Goal: Task Accomplishment & Management: Use online tool/utility

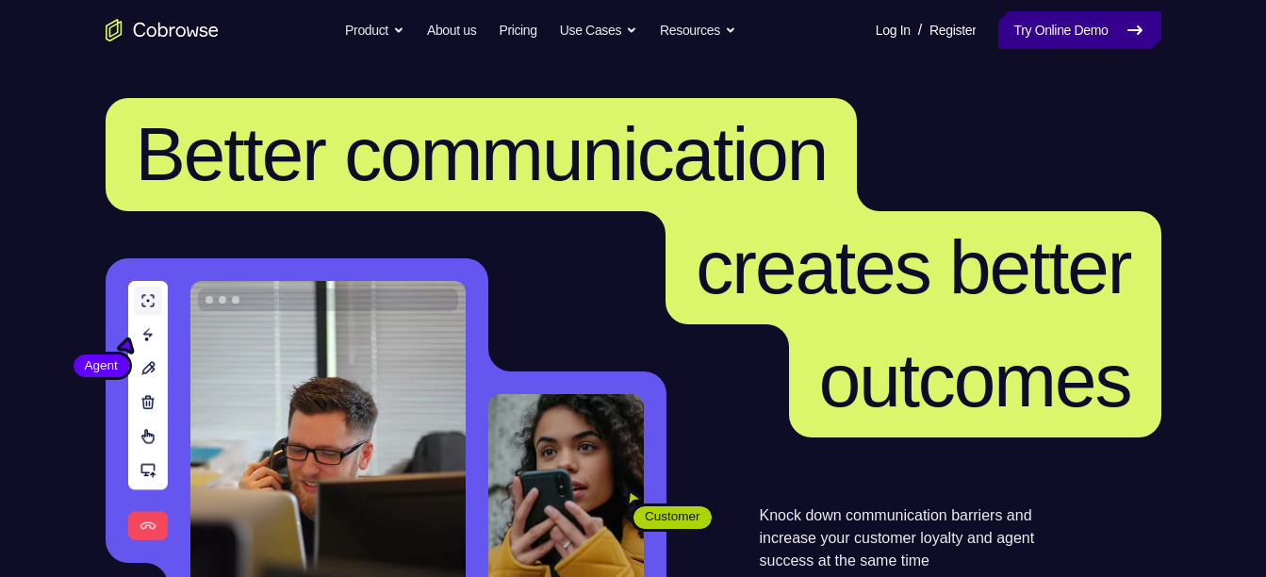
click at [1032, 28] on link "Try Online Demo" at bounding box center [1080, 30] width 162 height 38
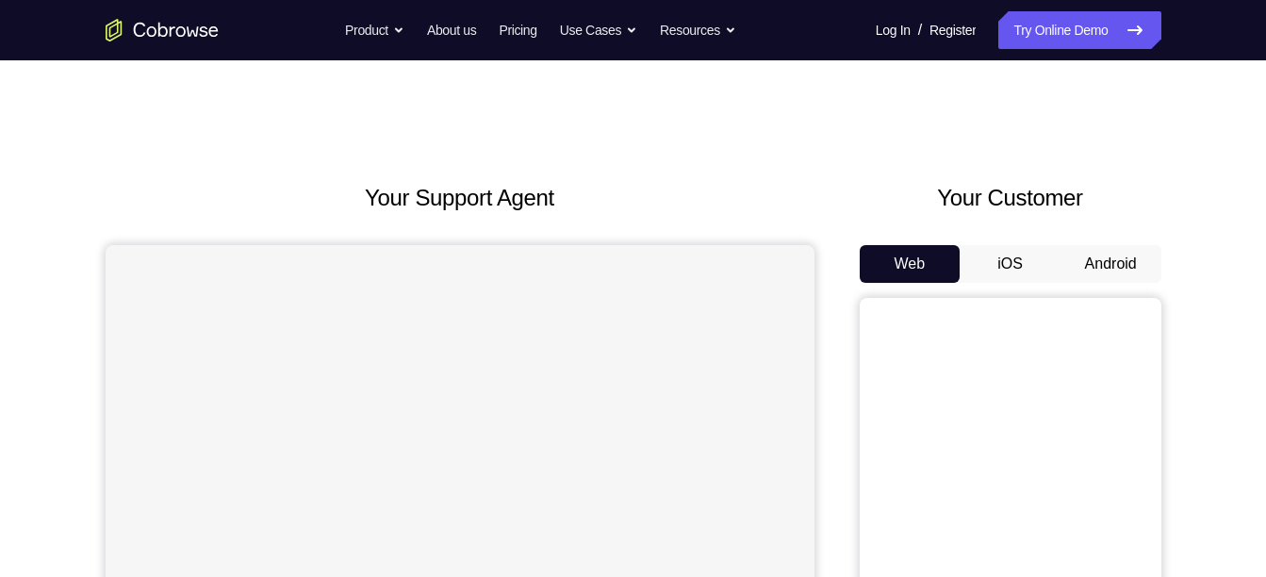
click at [1112, 251] on button "Android" at bounding box center [1111, 264] width 101 height 38
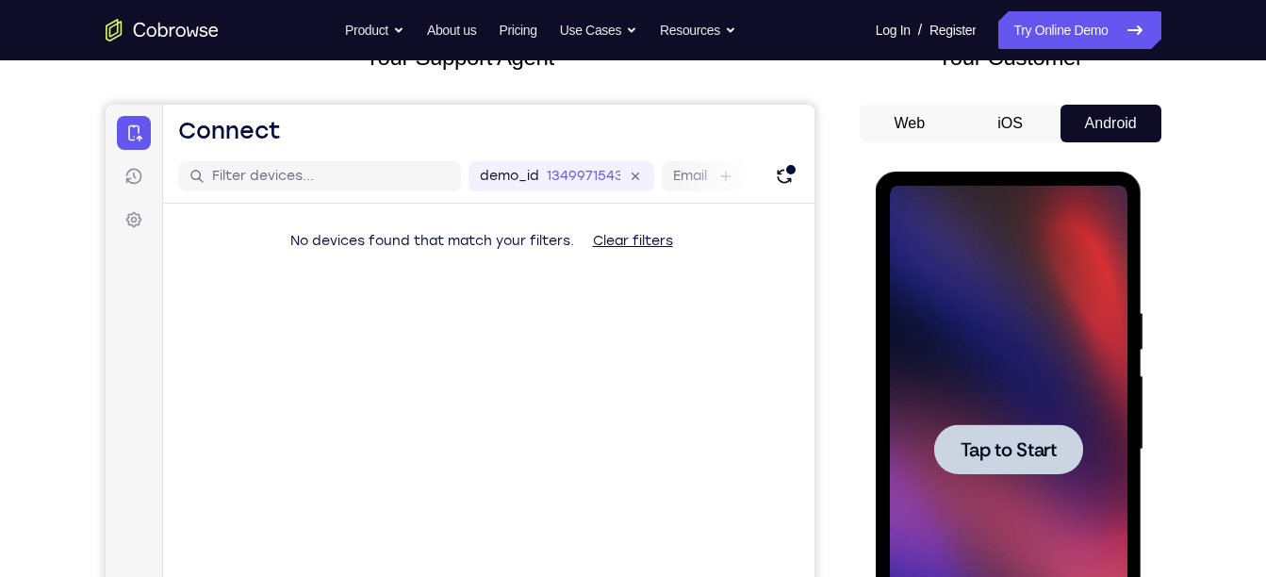
click at [964, 411] on div at bounding box center [1009, 450] width 238 height 528
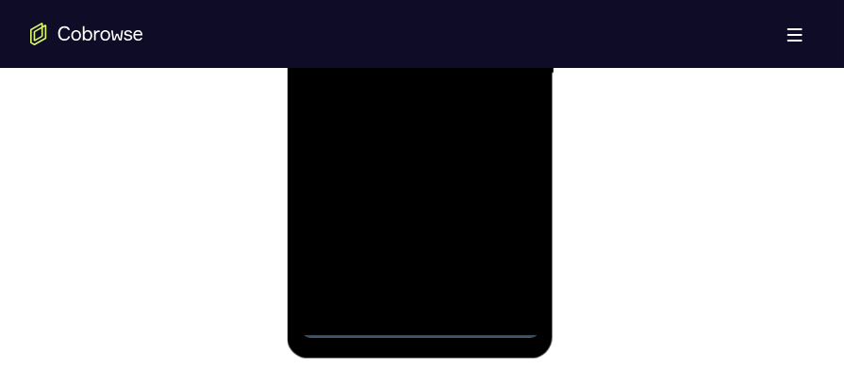
scroll to position [1284, 0]
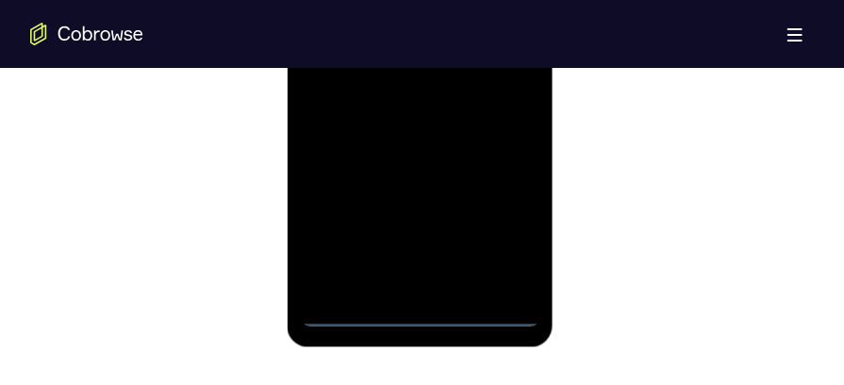
click at [424, 316] on div at bounding box center [420, 63] width 238 height 528
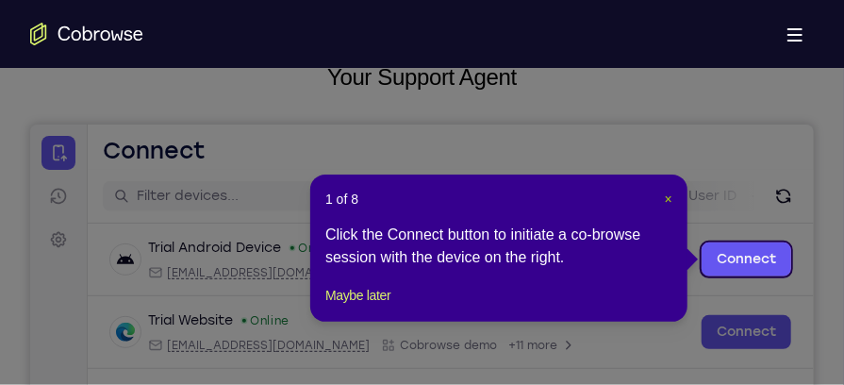
click at [669, 195] on span "×" at bounding box center [669, 198] width 8 height 15
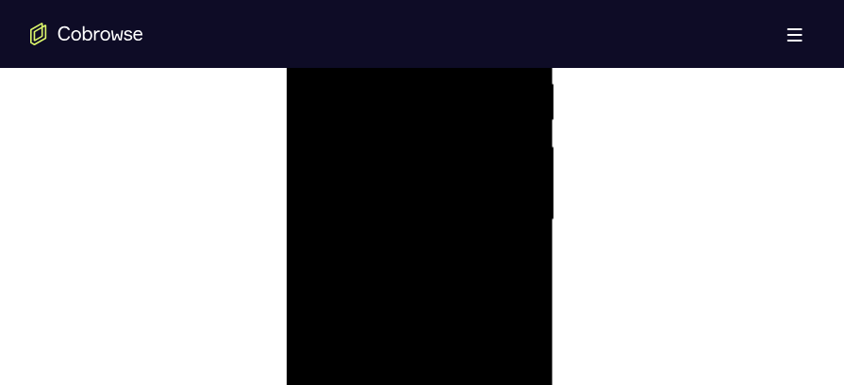
scroll to position [1172, 0]
click at [502, 345] on div at bounding box center [420, 175] width 238 height 528
click at [398, 84] on div at bounding box center [420, 263] width 238 height 528
click at [495, 261] on div at bounding box center [420, 263] width 238 height 528
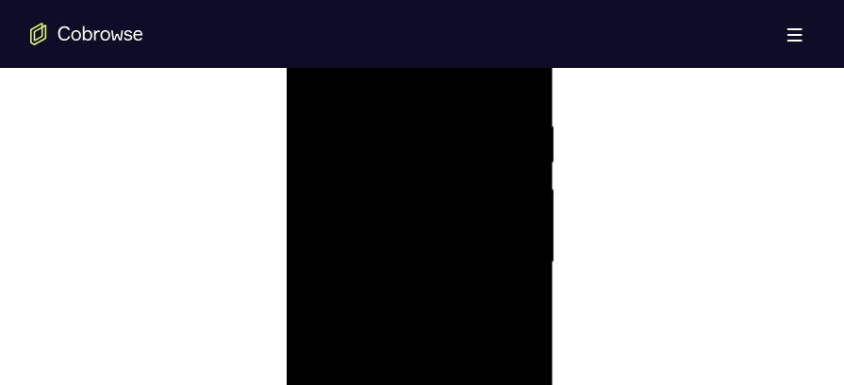
click at [389, 299] on div at bounding box center [420, 263] width 238 height 528
click at [389, 235] on div at bounding box center [420, 263] width 238 height 528
click at [389, 257] on div at bounding box center [420, 263] width 238 height 528
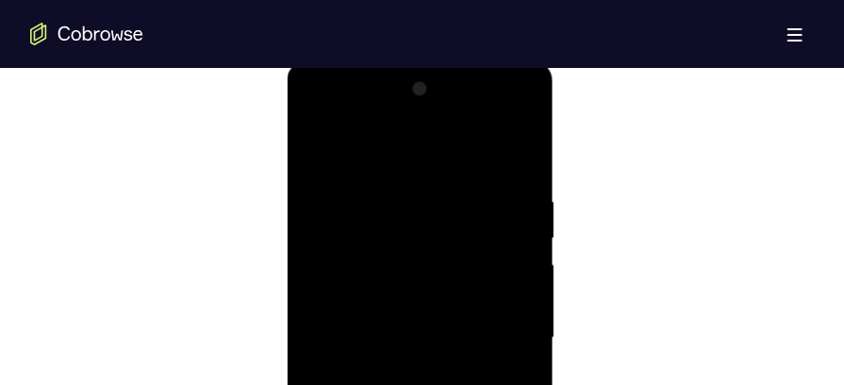
scroll to position [1009, 0]
click at [522, 173] on div at bounding box center [420, 337] width 238 height 528
click at [471, 271] on div at bounding box center [420, 337] width 238 height 528
drag, startPoint x: 368, startPoint y: 141, endPoint x: 375, endPoint y: 103, distance: 38.5
click at [375, 103] on div at bounding box center [420, 337] width 238 height 528
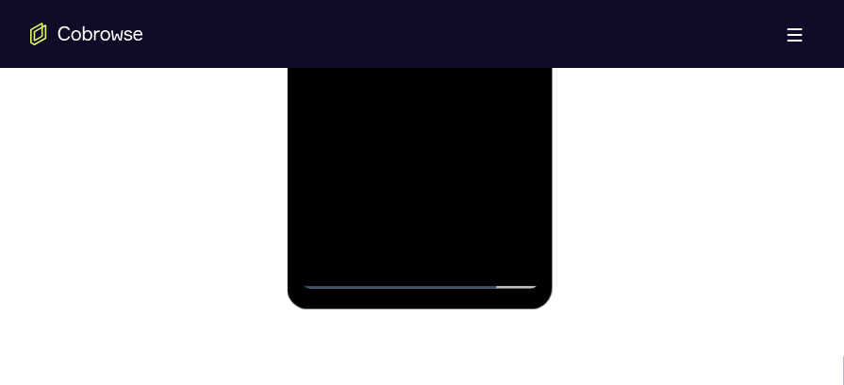
click at [455, 245] on div at bounding box center [420, 25] width 238 height 528
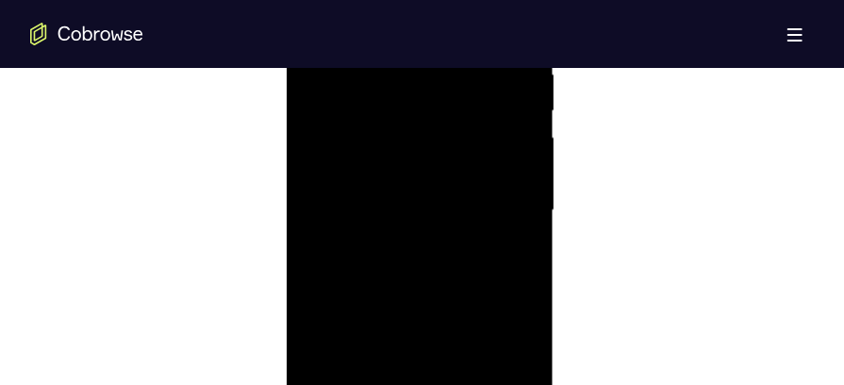
scroll to position [1128, 0]
click at [447, 314] on div at bounding box center [420, 220] width 238 height 528
click at [496, 157] on div at bounding box center [420, 203] width 238 height 528
click at [430, 103] on div at bounding box center [420, 203] width 238 height 528
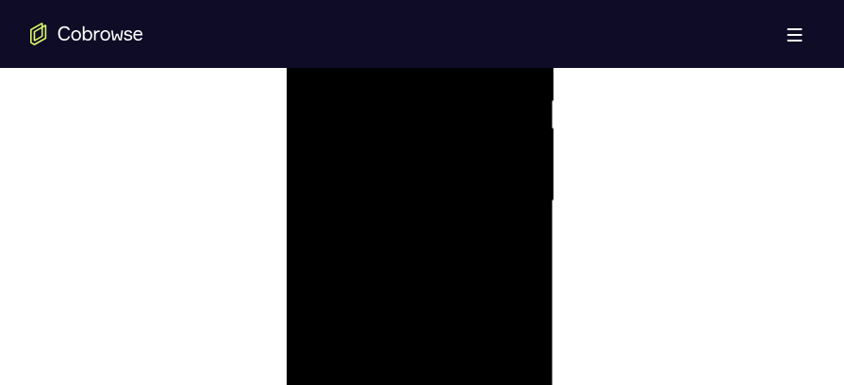
drag, startPoint x: 421, startPoint y: 220, endPoint x: 432, endPoint y: 127, distance: 93.1
click at [432, 127] on div at bounding box center [420, 203] width 238 height 528
click at [431, 240] on div at bounding box center [420, 152] width 238 height 528
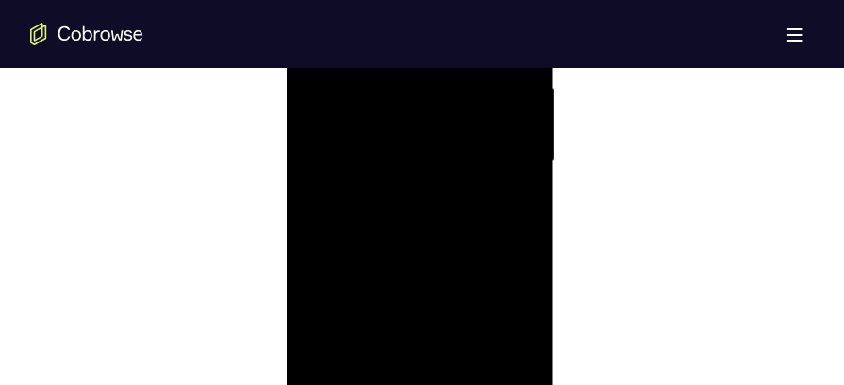
scroll to position [1179, 0]
click at [490, 212] on div at bounding box center [420, 169] width 238 height 528
click at [319, 92] on div at bounding box center [420, 281] width 238 height 528
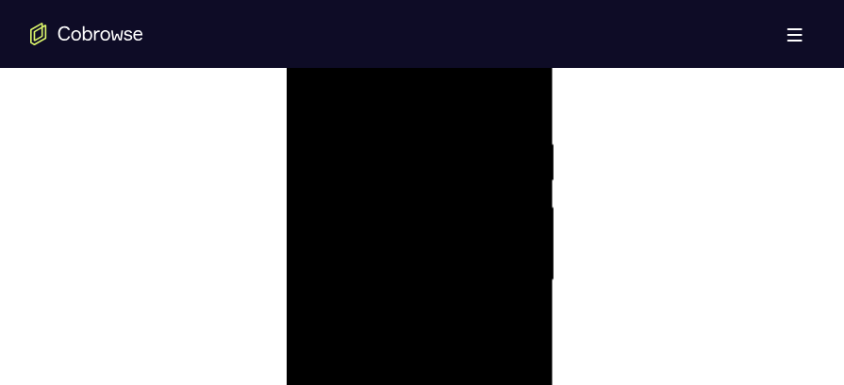
click at [319, 92] on div at bounding box center [420, 281] width 238 height 528
click at [400, 212] on div at bounding box center [420, 216] width 238 height 528
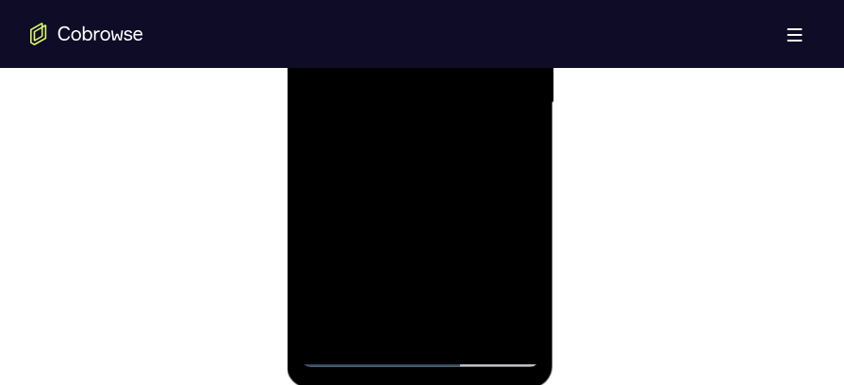
scroll to position [1217, 0]
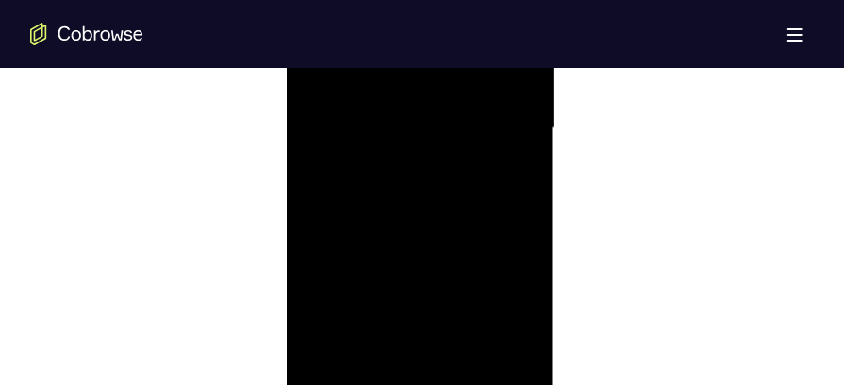
drag, startPoint x: 421, startPoint y: 217, endPoint x: 419, endPoint y: 234, distance: 17.1
click at [419, 234] on div at bounding box center [420, 130] width 238 height 528
click at [523, 221] on div at bounding box center [420, 130] width 238 height 528
drag, startPoint x: 484, startPoint y: 177, endPoint x: 483, endPoint y: 277, distance: 100.0
click at [483, 277] on div at bounding box center [420, 130] width 238 height 528
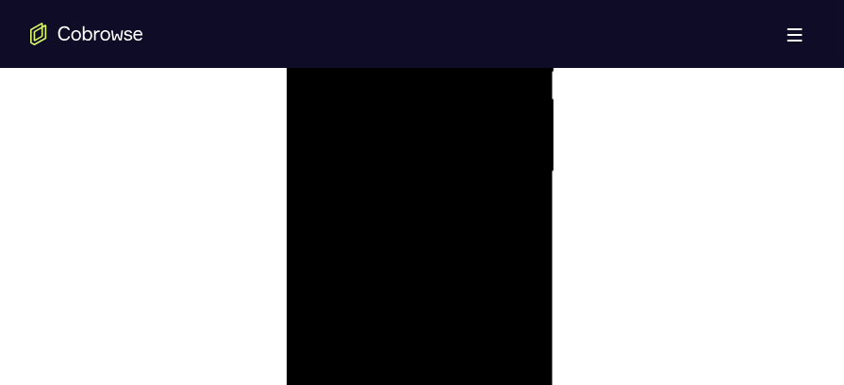
scroll to position [1165, 0]
drag, startPoint x: 488, startPoint y: 240, endPoint x: 469, endPoint y: 44, distance: 196.1
click at [469, 44] on div at bounding box center [420, 183] width 238 height 528
click at [448, 251] on div at bounding box center [420, 183] width 238 height 528
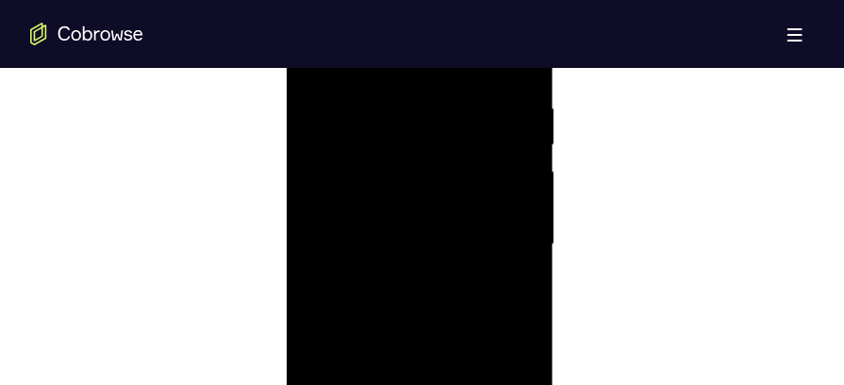
scroll to position [1079, 0]
click at [317, 80] on div at bounding box center [420, 268] width 238 height 528
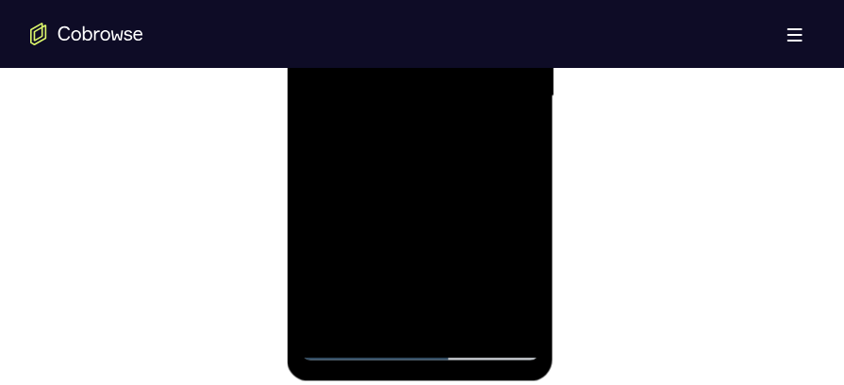
click at [472, 319] on div at bounding box center [420, 98] width 238 height 528
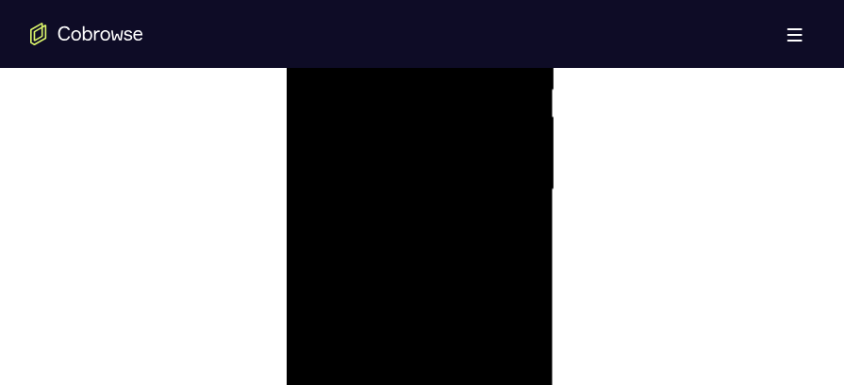
scroll to position [1124, 0]
click at [400, 216] on div at bounding box center [420, 223] width 238 height 528
click at [490, 225] on div at bounding box center [420, 194] width 238 height 528
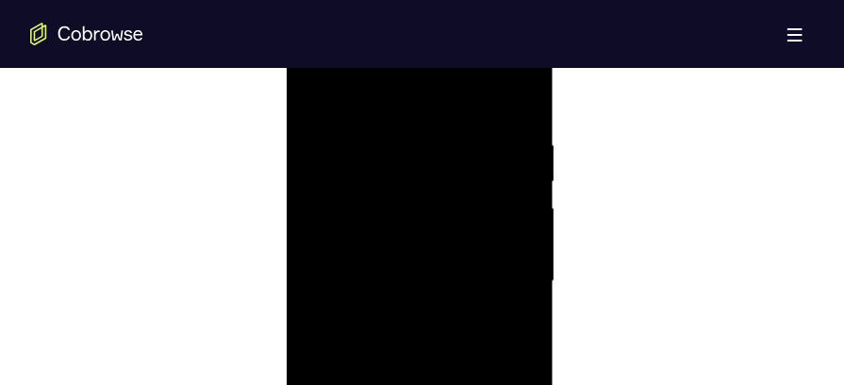
click at [494, 327] on div at bounding box center [420, 282] width 238 height 528
click at [374, 304] on div at bounding box center [420, 282] width 238 height 528
click at [385, 346] on div at bounding box center [420, 136] width 238 height 528
click at [521, 317] on div at bounding box center [420, 136] width 238 height 528
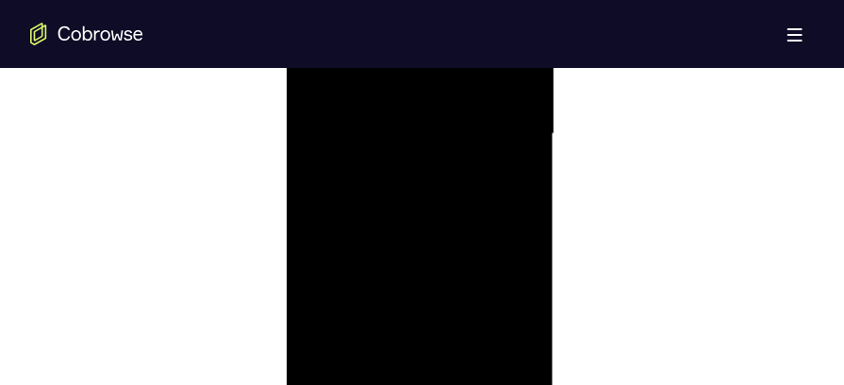
click at [521, 317] on div at bounding box center [420, 136] width 238 height 528
click at [373, 352] on div at bounding box center [420, 136] width 238 height 528
click at [396, 298] on div at bounding box center [420, 136] width 238 height 528
click at [346, 167] on div at bounding box center [420, 136] width 238 height 528
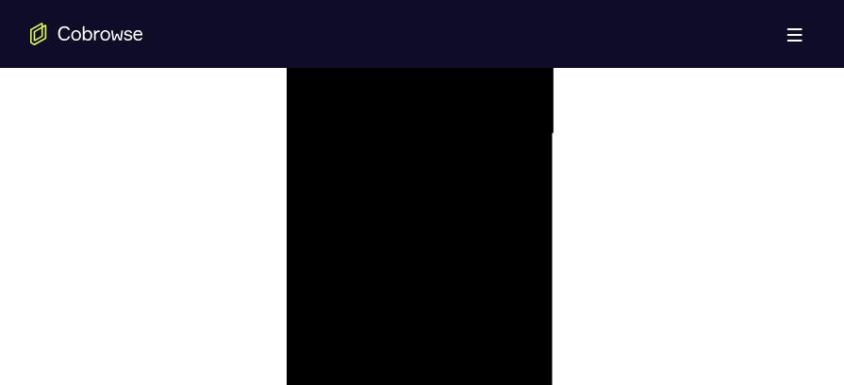
click at [529, 349] on div at bounding box center [420, 136] width 238 height 528
click at [502, 166] on div at bounding box center [420, 136] width 238 height 528
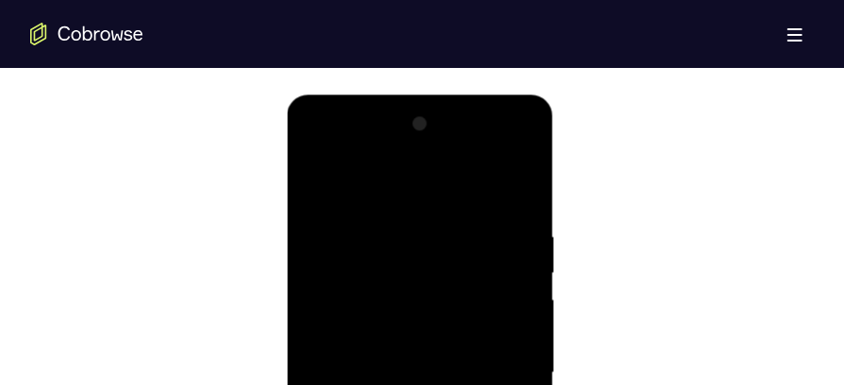
click at [321, 189] on div at bounding box center [420, 372] width 238 height 528
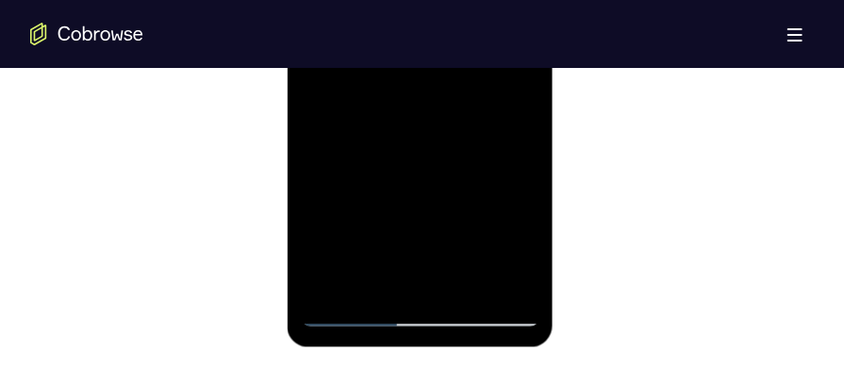
scroll to position [1286, 0]
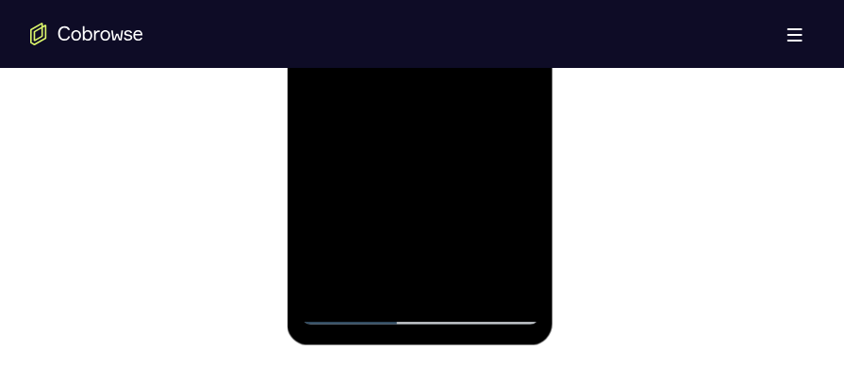
click at [345, 306] on div at bounding box center [420, 61] width 238 height 528
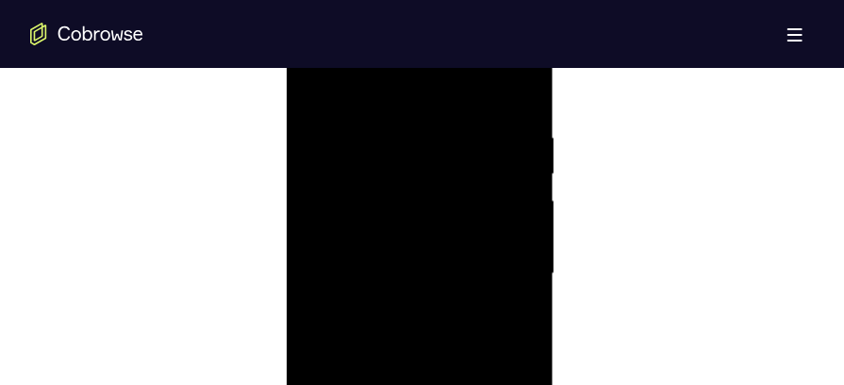
scroll to position [1048, 0]
click at [320, 100] on div at bounding box center [420, 298] width 238 height 528
click at [525, 112] on div at bounding box center [420, 298] width 238 height 528
click at [355, 154] on div at bounding box center [420, 298] width 238 height 528
click at [389, 166] on div at bounding box center [420, 298] width 238 height 528
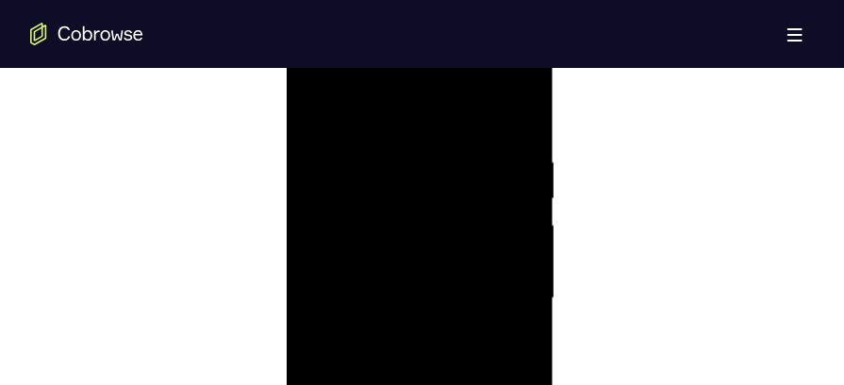
click at [318, 105] on div at bounding box center [420, 298] width 238 height 528
click at [399, 145] on div at bounding box center [420, 298] width 238 height 528
click at [454, 249] on div at bounding box center [420, 239] width 238 height 528
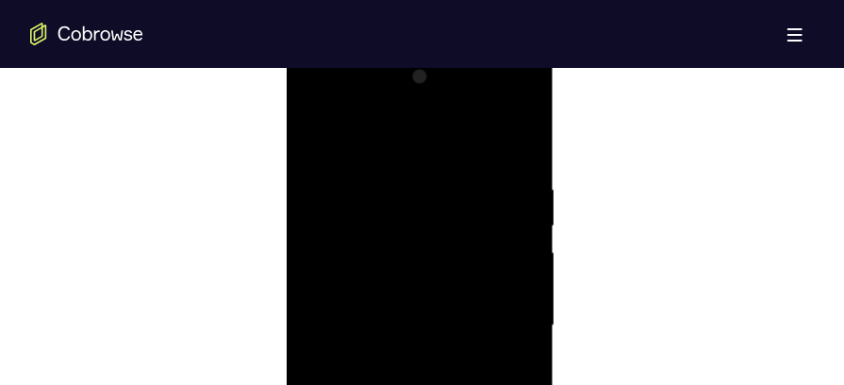
scroll to position [1017, 0]
click at [515, 146] on div at bounding box center [420, 329] width 238 height 528
click at [449, 169] on div at bounding box center [420, 306] width 238 height 528
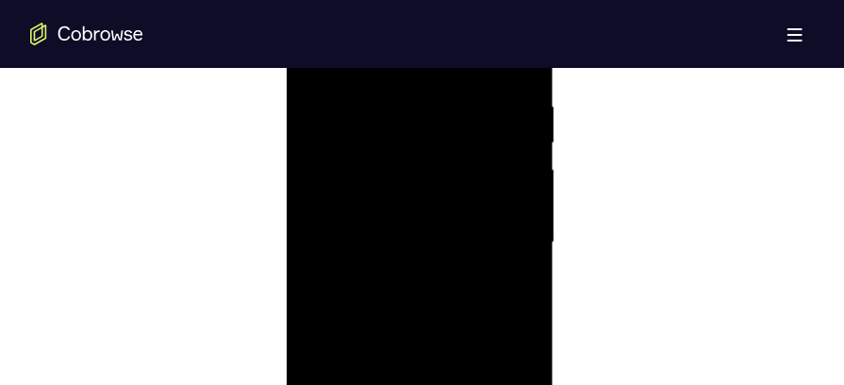
click at [518, 235] on div at bounding box center [420, 244] width 238 height 528
click at [315, 166] on div at bounding box center [420, 283] width 238 height 528
click at [453, 241] on div at bounding box center [420, 196] width 238 height 528
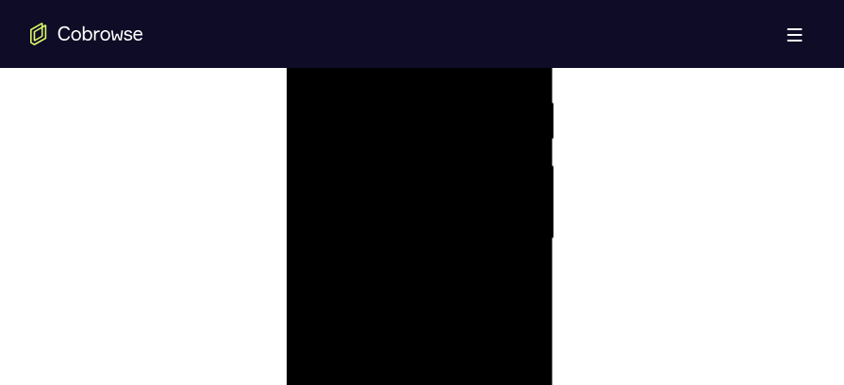
scroll to position [1093, 0]
click at [504, 236] on div at bounding box center [420, 255] width 238 height 528
click at [306, 209] on div at bounding box center [420, 255] width 238 height 528
click at [367, 299] on div at bounding box center [420, 244] width 238 height 528
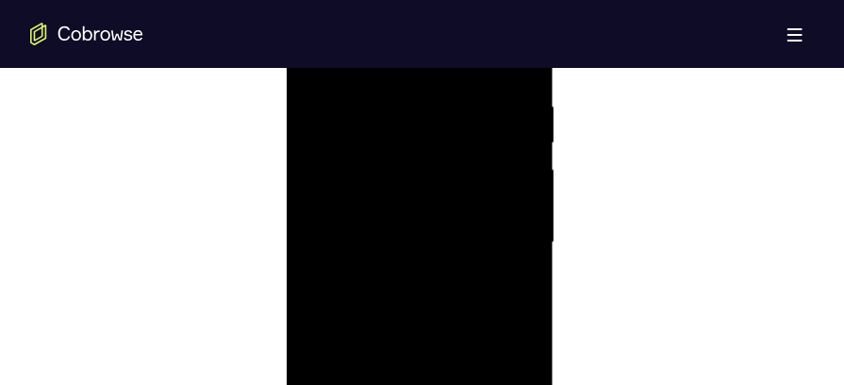
click at [317, 295] on div at bounding box center [420, 244] width 238 height 528
click at [521, 297] on div at bounding box center [420, 244] width 238 height 528
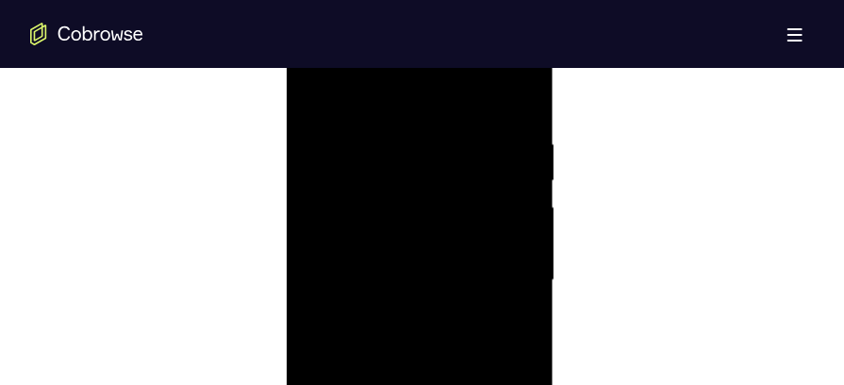
click at [509, 249] on div at bounding box center [420, 281] width 238 height 528
click at [521, 101] on div at bounding box center [420, 281] width 238 height 528
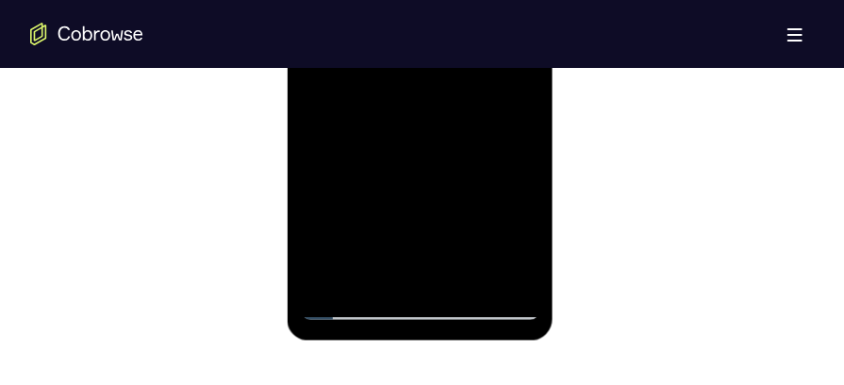
scroll to position [1303, 0]
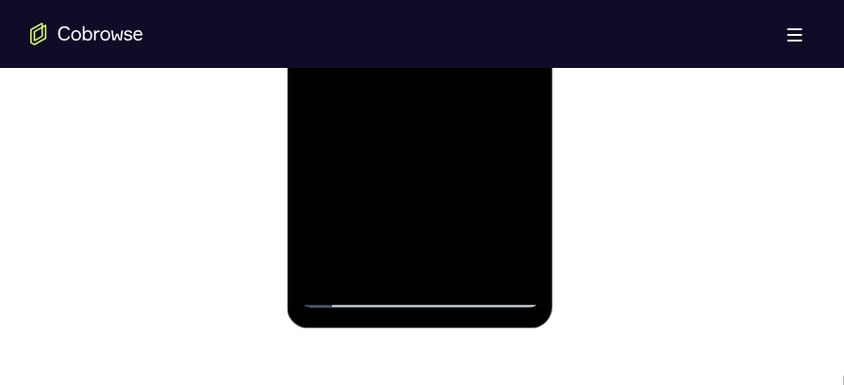
click at [467, 256] on div at bounding box center [420, 44] width 238 height 528
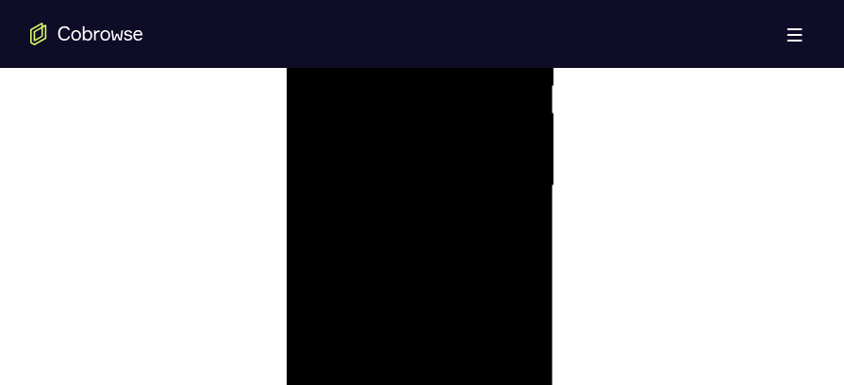
scroll to position [1159, 0]
drag, startPoint x: 449, startPoint y: 184, endPoint x: 435, endPoint y: 321, distance: 137.5
click at [435, 321] on div at bounding box center [420, 189] width 238 height 528
click at [424, 186] on div at bounding box center [420, 189] width 238 height 528
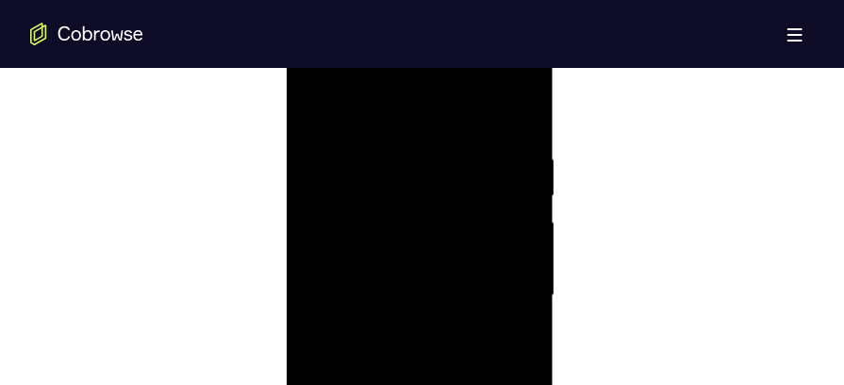
click at [343, 179] on div at bounding box center [420, 296] width 238 height 528
click at [370, 138] on div at bounding box center [420, 296] width 238 height 528
drag, startPoint x: 424, startPoint y: 277, endPoint x: 414, endPoint y: 116, distance: 161.6
click at [414, 116] on div at bounding box center [420, 133] width 238 height 528
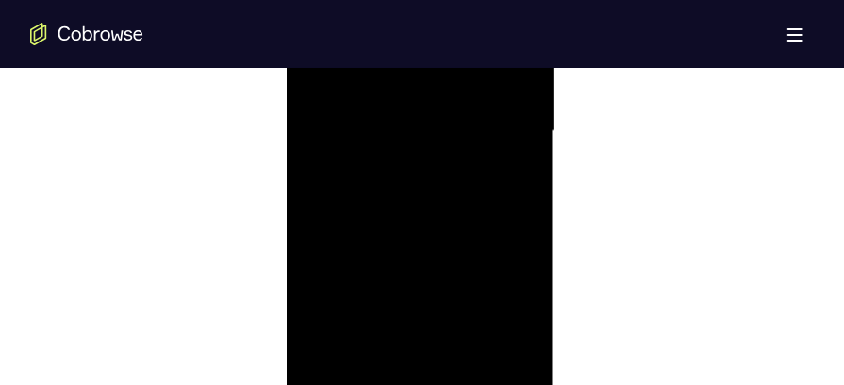
click at [368, 114] on div at bounding box center [420, 133] width 238 height 528
drag, startPoint x: 463, startPoint y: 305, endPoint x: 445, endPoint y: 255, distance: 53.1
click at [445, 255] on div at bounding box center [420, 313] width 238 height 528
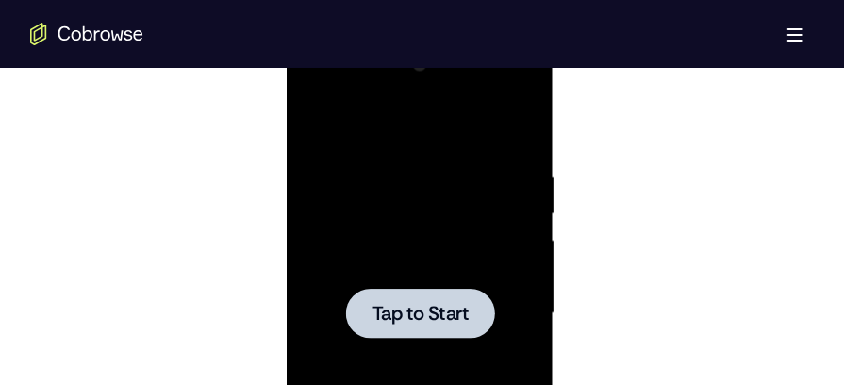
click at [374, 192] on div at bounding box center [420, 313] width 238 height 528
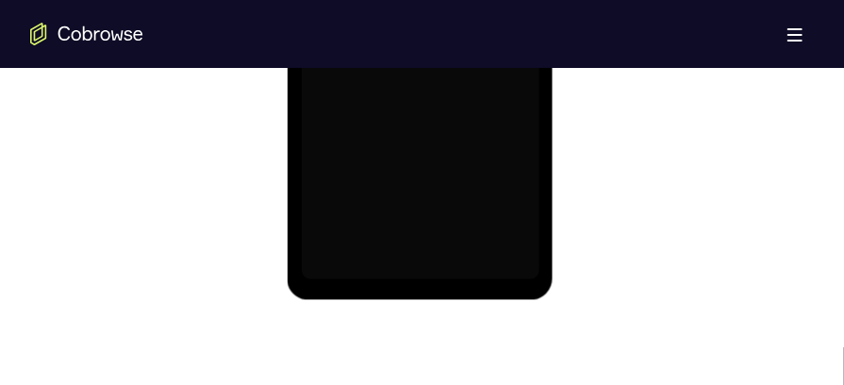
scroll to position [1339, 0]
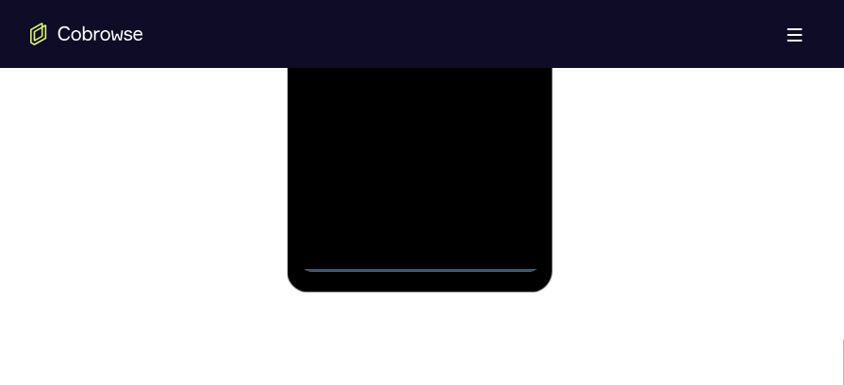
click at [410, 264] on div at bounding box center [420, 8] width 238 height 528
click at [509, 169] on div at bounding box center [420, 8] width 238 height 528
click at [431, 256] on div at bounding box center [420, 8] width 238 height 528
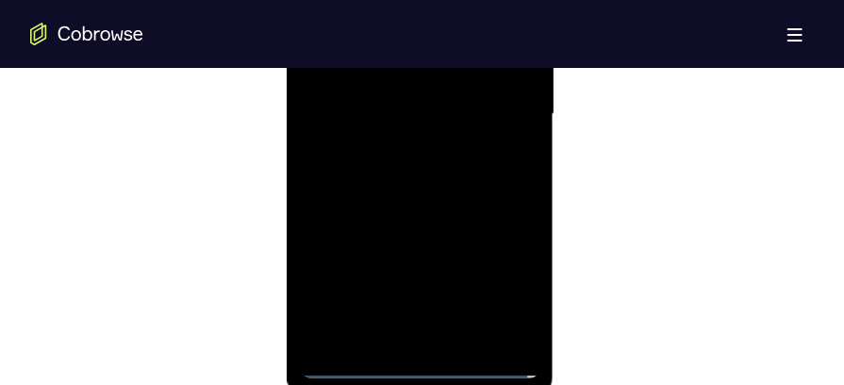
click at [501, 284] on div at bounding box center [420, 116] width 238 height 528
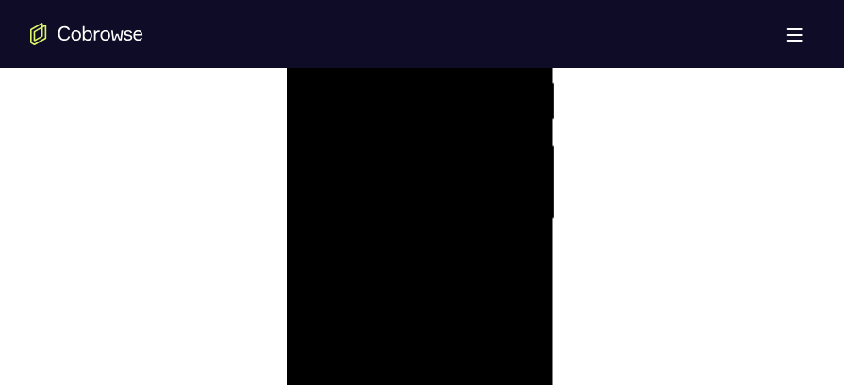
scroll to position [1062, 0]
click at [413, 105] on div at bounding box center [420, 285] width 238 height 528
click at [507, 277] on div at bounding box center [420, 285] width 238 height 528
click at [406, 319] on div at bounding box center [420, 285] width 238 height 528
click at [407, 267] on div at bounding box center [420, 285] width 238 height 528
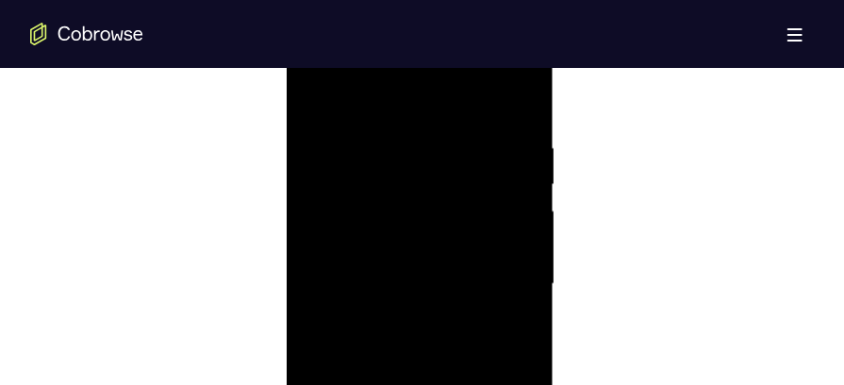
click at [396, 253] on div at bounding box center [420, 285] width 238 height 528
click at [388, 285] on div at bounding box center [420, 285] width 238 height 528
click at [406, 339] on div at bounding box center [420, 285] width 238 height 528
click at [519, 142] on div at bounding box center [420, 305] width 238 height 528
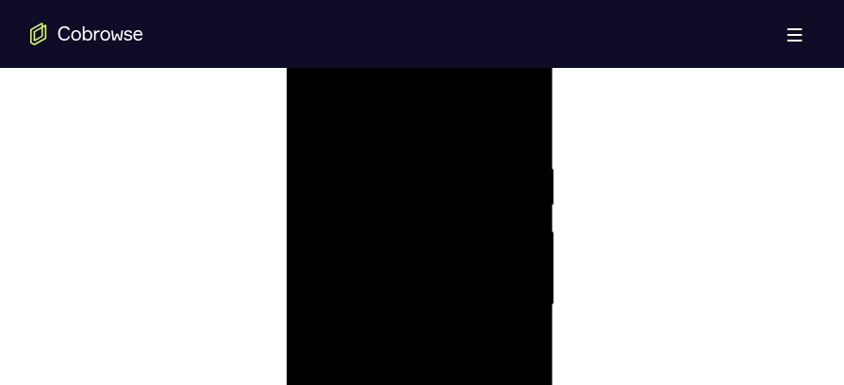
click at [527, 115] on div at bounding box center [420, 305] width 238 height 528
click at [327, 169] on div at bounding box center [420, 305] width 238 height 528
click at [330, 127] on div at bounding box center [420, 305] width 238 height 528
click at [344, 191] on div at bounding box center [420, 305] width 238 height 528
click at [528, 124] on div at bounding box center [420, 305] width 238 height 528
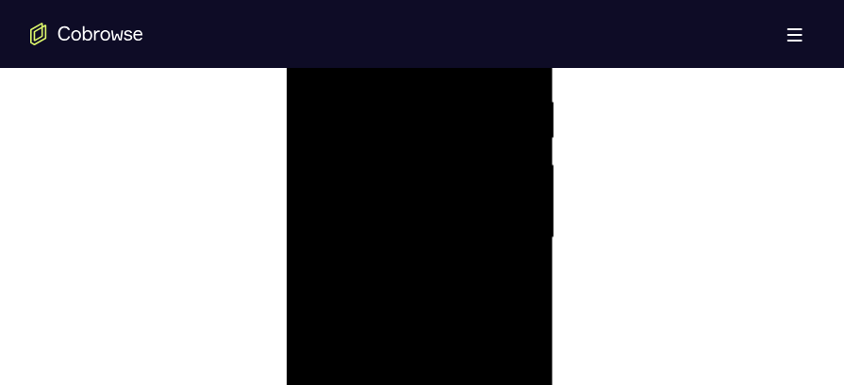
scroll to position [1119, 0]
click at [330, 213] on div at bounding box center [420, 228] width 238 height 528
click at [494, 248] on div at bounding box center [420, 313] width 238 height 528
click at [503, 243] on div at bounding box center [420, 264] width 238 height 528
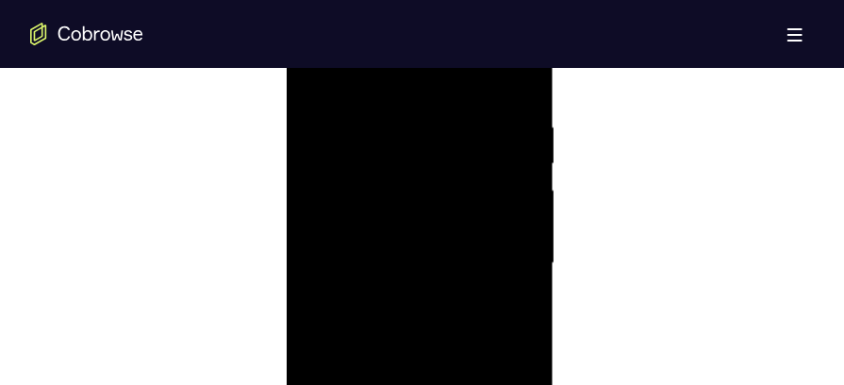
click at [503, 243] on div at bounding box center [420, 264] width 238 height 528
click at [504, 243] on div at bounding box center [420, 319] width 238 height 528
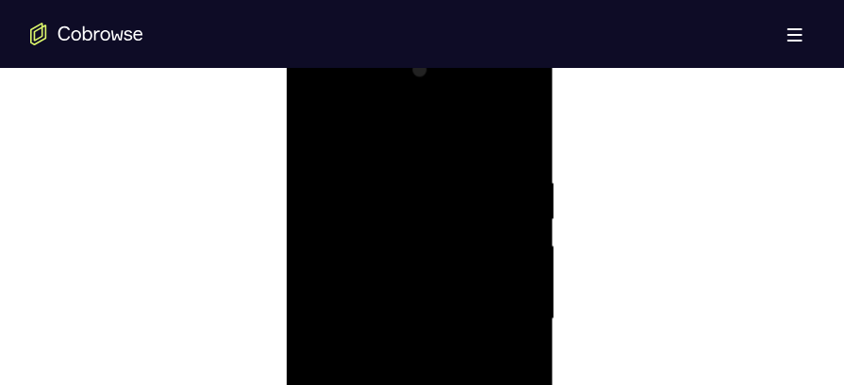
click at [504, 243] on div at bounding box center [420, 319] width 238 height 528
click at [526, 84] on div at bounding box center [420, 319] width 238 height 528
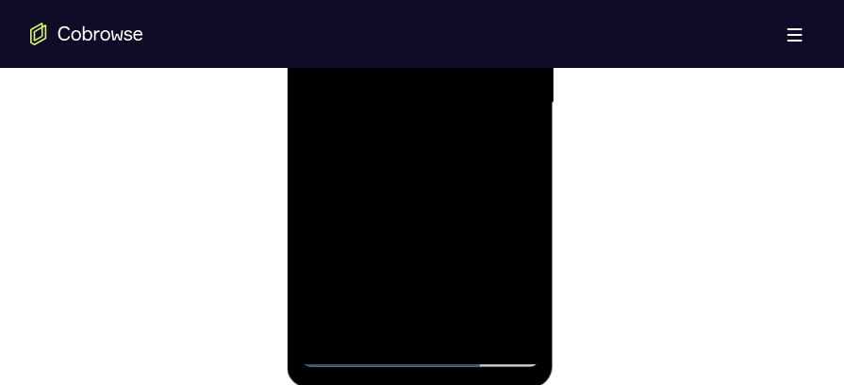
scroll to position [1250, 0]
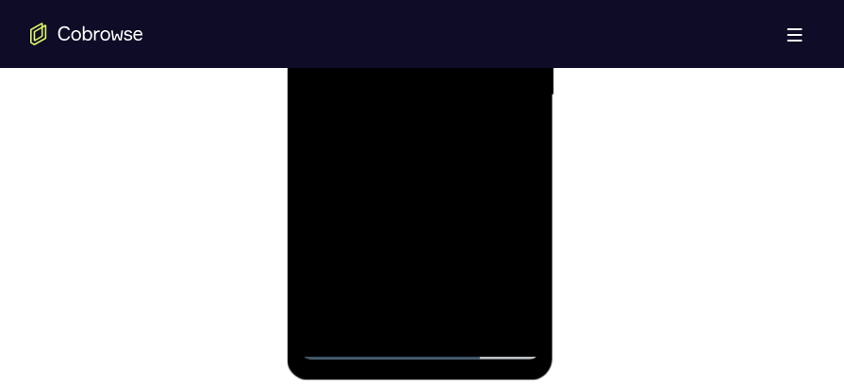
click at [457, 312] on div at bounding box center [420, 97] width 238 height 528
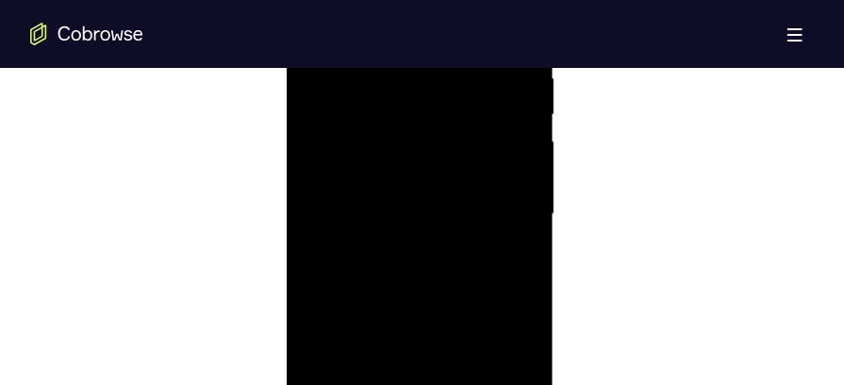
scroll to position [1116, 0]
click at [398, 330] on div at bounding box center [420, 232] width 238 height 528
click at [381, 228] on div at bounding box center [420, 232] width 238 height 528
click at [316, 271] on div at bounding box center [420, 141] width 238 height 528
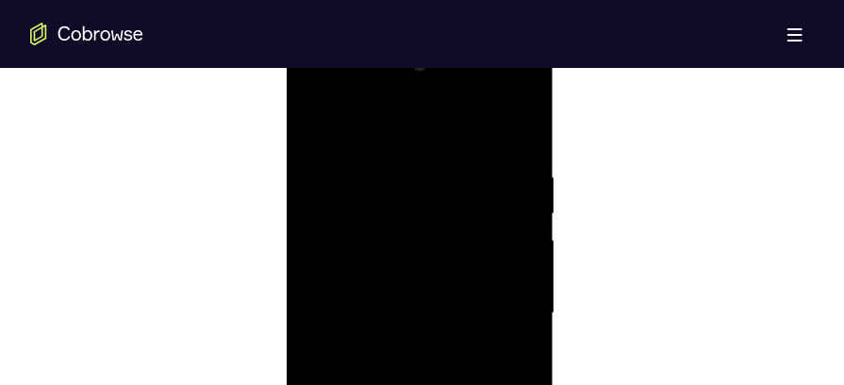
scroll to position [1026, 0]
click at [312, 123] on div at bounding box center [420, 320] width 238 height 528
click at [348, 196] on div at bounding box center [420, 310] width 238 height 528
click at [351, 149] on div at bounding box center [420, 310] width 238 height 528
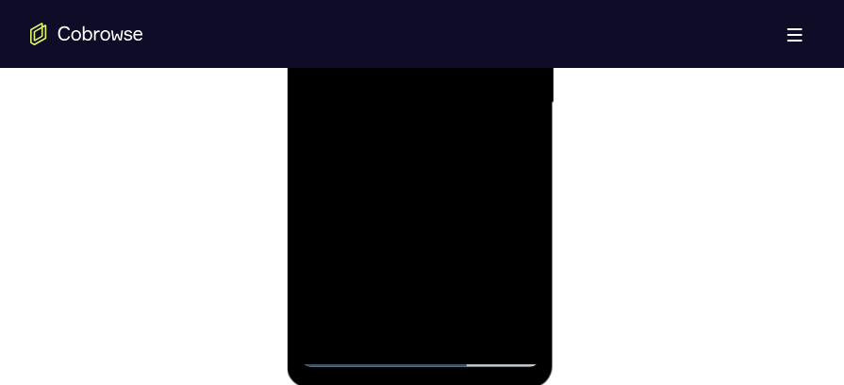
scroll to position [1262, 0]
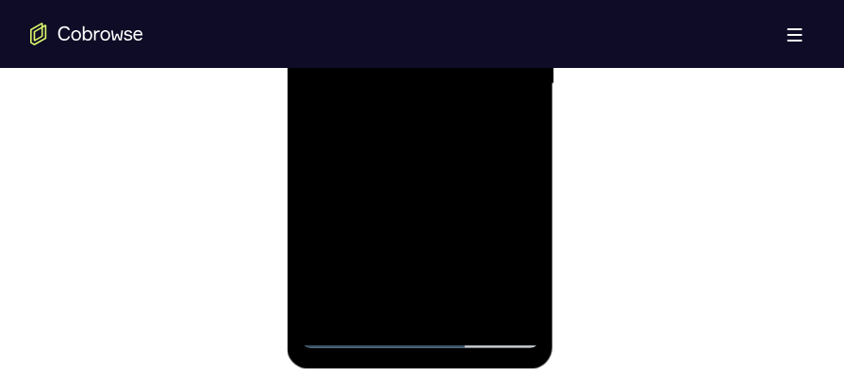
click at [409, 220] on div at bounding box center [420, 86] width 238 height 528
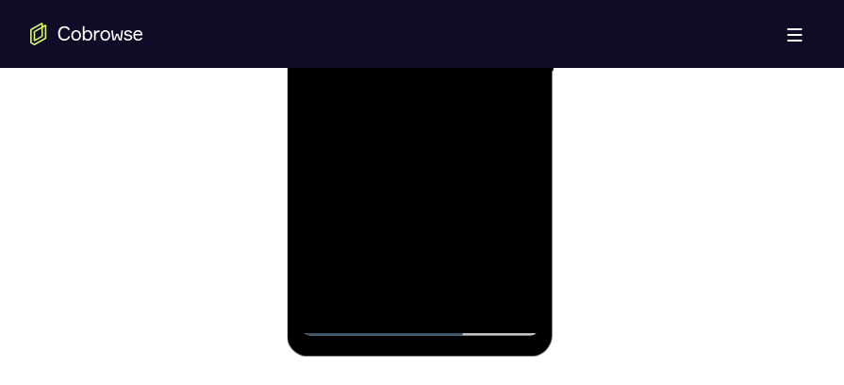
scroll to position [1293, 0]
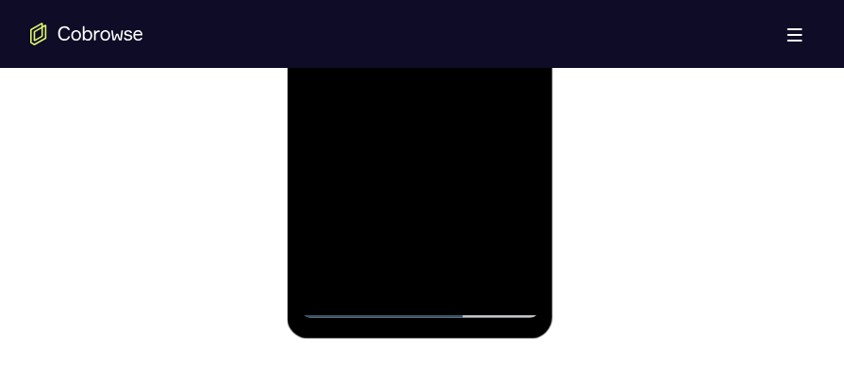
click at [369, 234] on div at bounding box center [420, 55] width 238 height 528
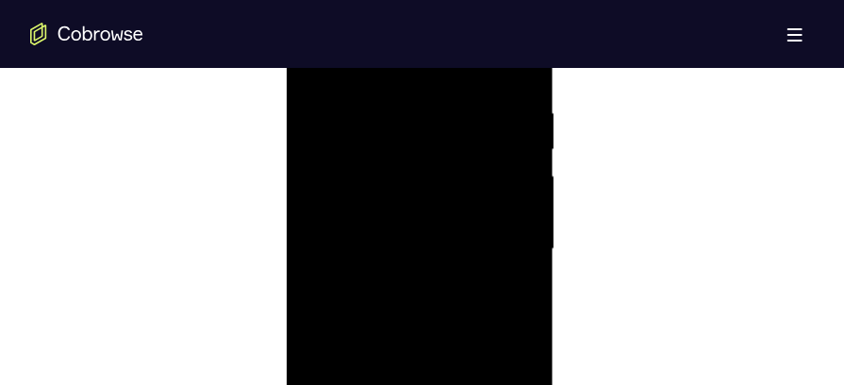
scroll to position [1069, 0]
click at [390, 128] on div at bounding box center [420, 277] width 238 height 528
click at [376, 158] on div at bounding box center [420, 277] width 238 height 528
click at [415, 367] on div at bounding box center [420, 161] width 238 height 528
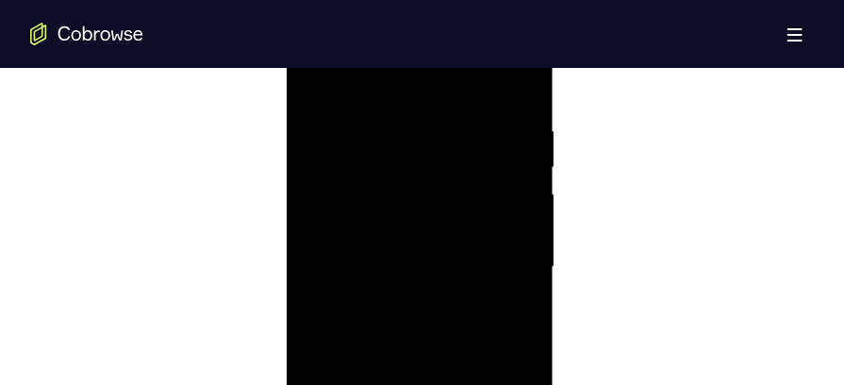
scroll to position [1066, 0]
click at [318, 91] on div at bounding box center [420, 281] width 238 height 528
drag, startPoint x: 438, startPoint y: 255, endPoint x: 424, endPoint y: 121, distance: 134.6
click at [424, 121] on div at bounding box center [420, 128] width 238 height 528
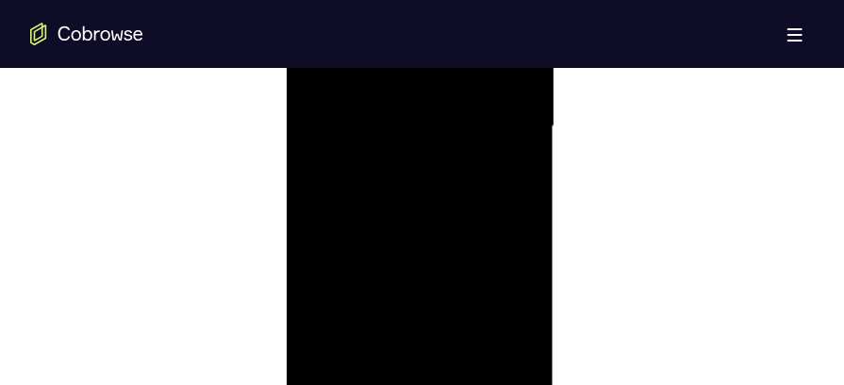
drag, startPoint x: 417, startPoint y: 273, endPoint x: 422, endPoint y: 145, distance: 127.4
click at [422, 145] on div at bounding box center [420, 128] width 238 height 528
click at [407, 291] on div at bounding box center [420, 128] width 238 height 528
click at [358, 376] on div at bounding box center [420, 128] width 238 height 528
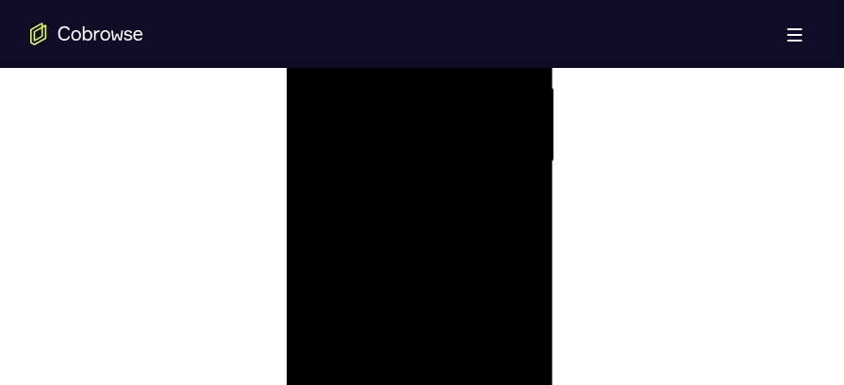
drag, startPoint x: 428, startPoint y: 275, endPoint x: 421, endPoint y: 108, distance: 167.1
click at [421, 108] on div at bounding box center [420, 163] width 238 height 528
drag, startPoint x: 421, startPoint y: 275, endPoint x: 419, endPoint y: 172, distance: 103.8
click at [419, 172] on div at bounding box center [420, 163] width 238 height 528
drag, startPoint x: 375, startPoint y: 250, endPoint x: 375, endPoint y: 182, distance: 67.9
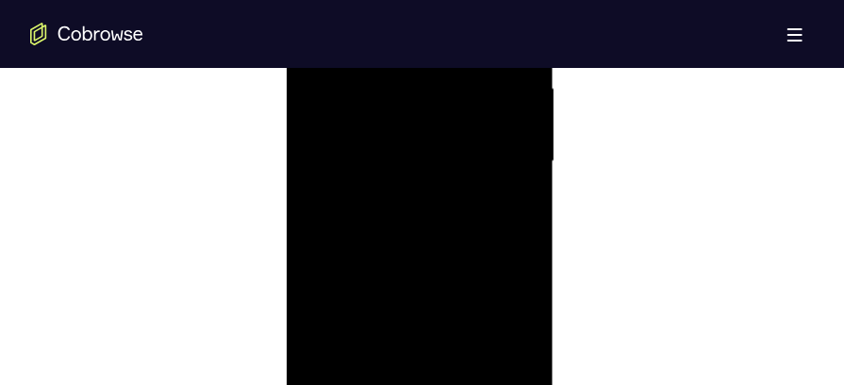
click at [375, 182] on div at bounding box center [420, 163] width 238 height 528
drag, startPoint x: 371, startPoint y: 242, endPoint x: 366, endPoint y: 119, distance: 123.6
click at [366, 119] on div at bounding box center [420, 163] width 238 height 528
click at [324, 292] on div at bounding box center [420, 163] width 238 height 528
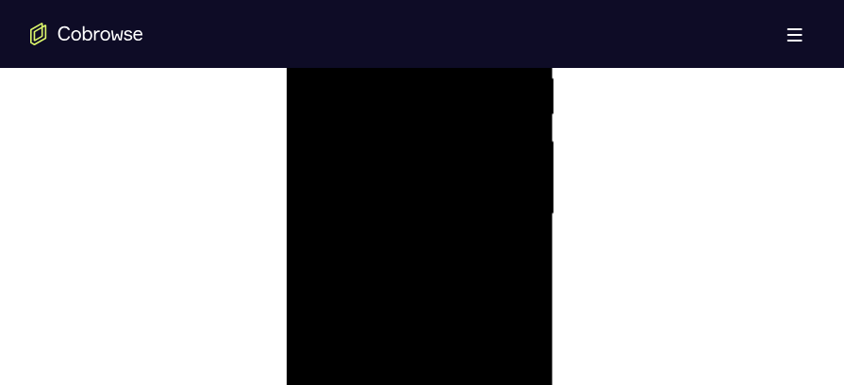
click at [359, 271] on div at bounding box center [420, 216] width 238 height 528
click at [355, 110] on div at bounding box center [420, 216] width 238 height 528
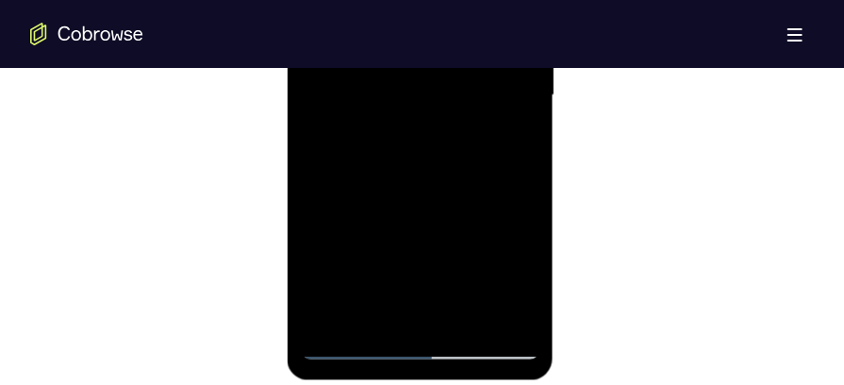
scroll to position [1268, 0]
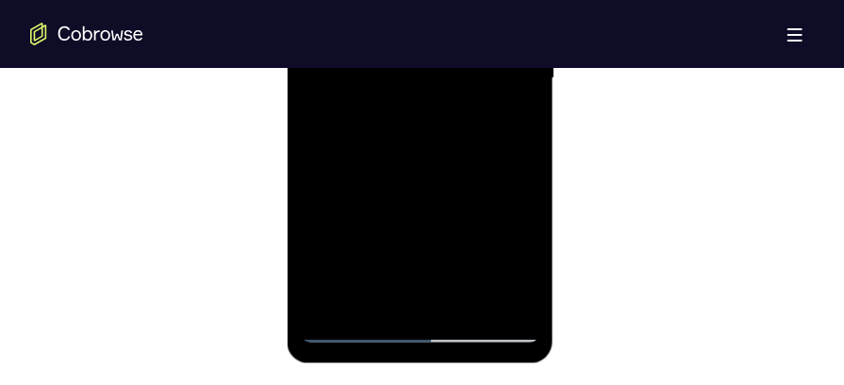
click at [395, 283] on div at bounding box center [420, 79] width 238 height 528
click at [330, 306] on div at bounding box center [420, 79] width 238 height 528
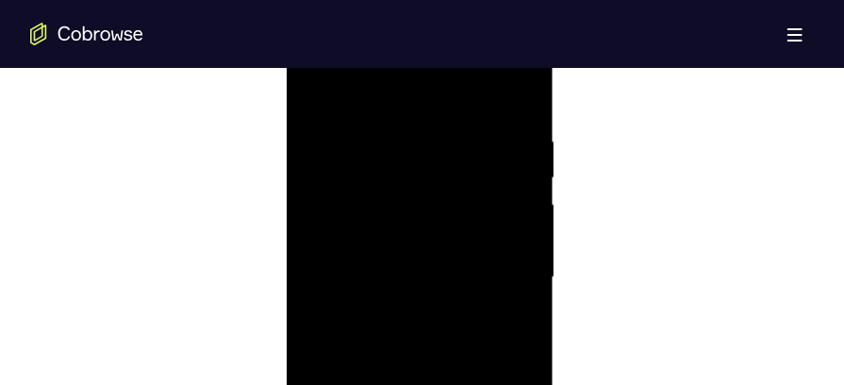
scroll to position [1063, 0]
click at [406, 146] on div at bounding box center [420, 284] width 238 height 528
click at [517, 103] on div at bounding box center [420, 284] width 238 height 528
click at [438, 129] on div at bounding box center [420, 284] width 238 height 528
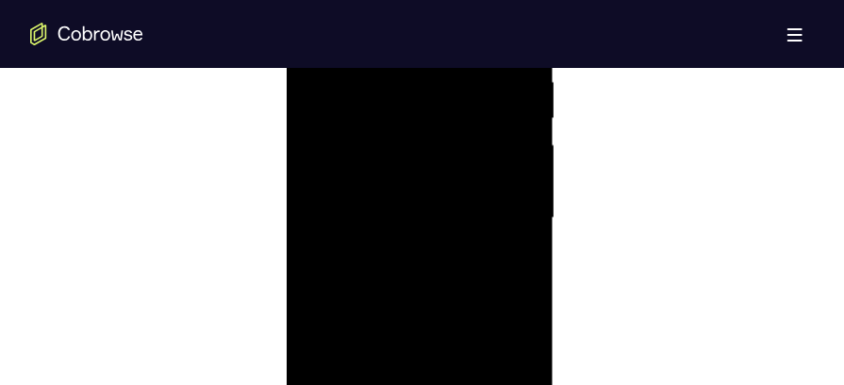
click at [516, 238] on div at bounding box center [420, 220] width 238 height 528
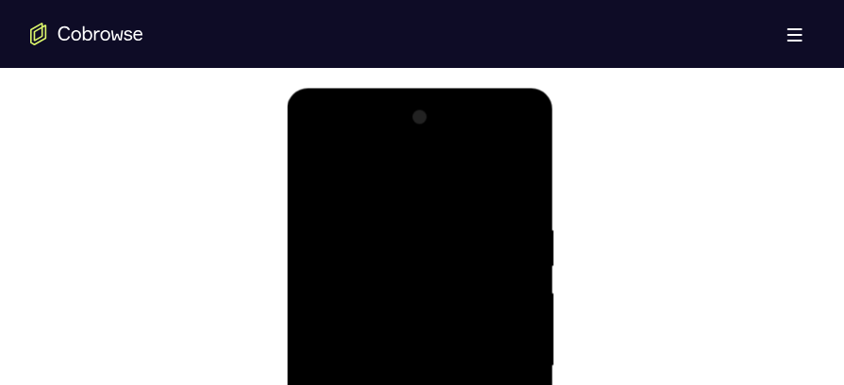
scroll to position [975, 0]
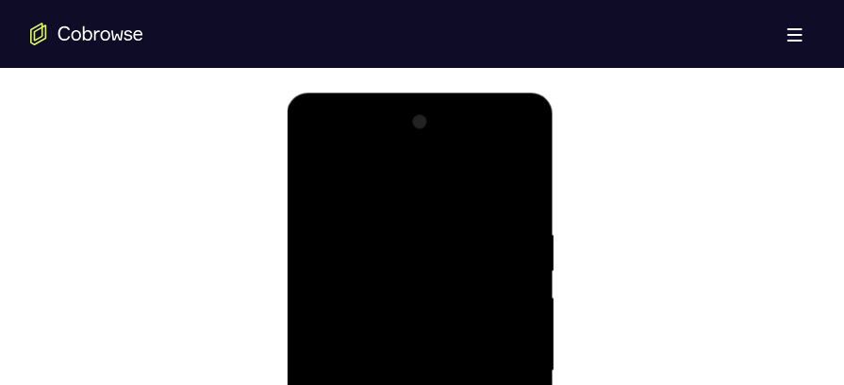
click at [512, 190] on div at bounding box center [420, 371] width 238 height 528
click at [517, 183] on div at bounding box center [420, 371] width 238 height 528
click at [359, 236] on div at bounding box center [420, 371] width 238 height 528
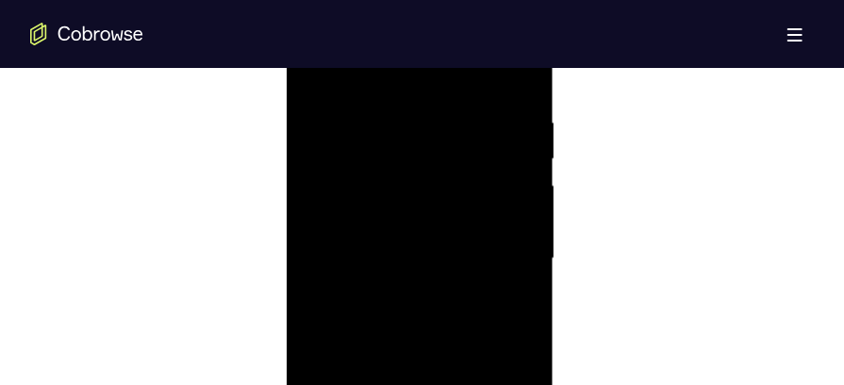
scroll to position [1134, 0]
click at [365, 196] on div at bounding box center [420, 214] width 238 height 528
click at [515, 249] on div at bounding box center [420, 297] width 238 height 528
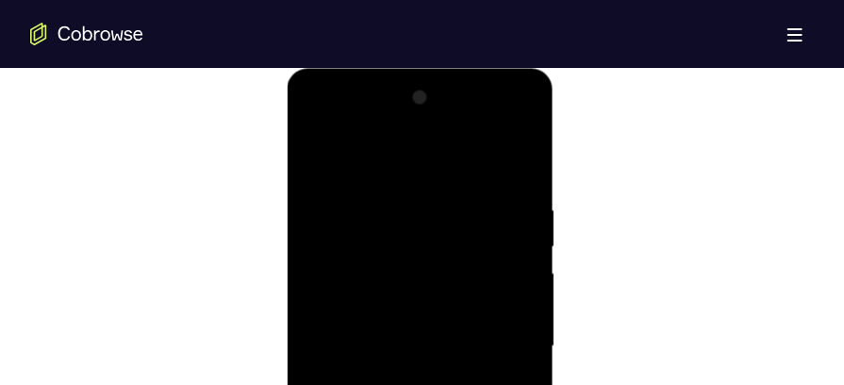
scroll to position [997, 0]
click at [515, 268] on div at bounding box center [420, 349] width 238 height 528
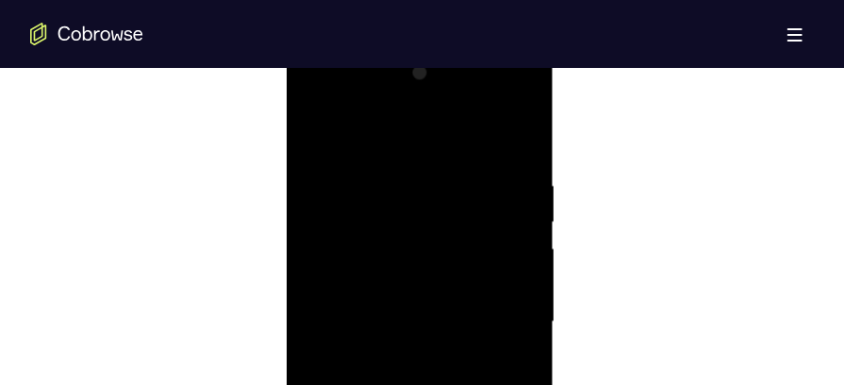
scroll to position [1072, 0]
click at [515, 269] on div at bounding box center [420, 274] width 238 height 528
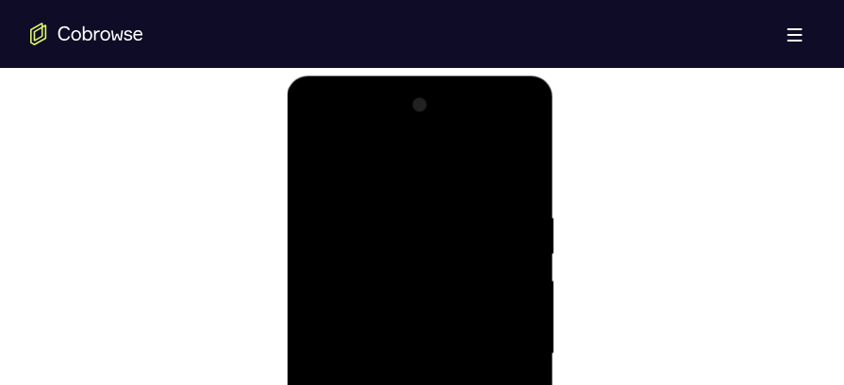
scroll to position [964, 0]
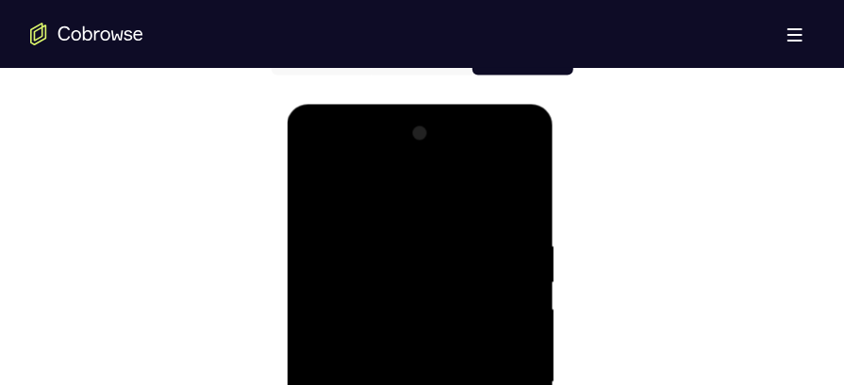
click at [518, 267] on div at bounding box center [420, 382] width 238 height 528
click at [524, 138] on div at bounding box center [420, 382] width 238 height 528
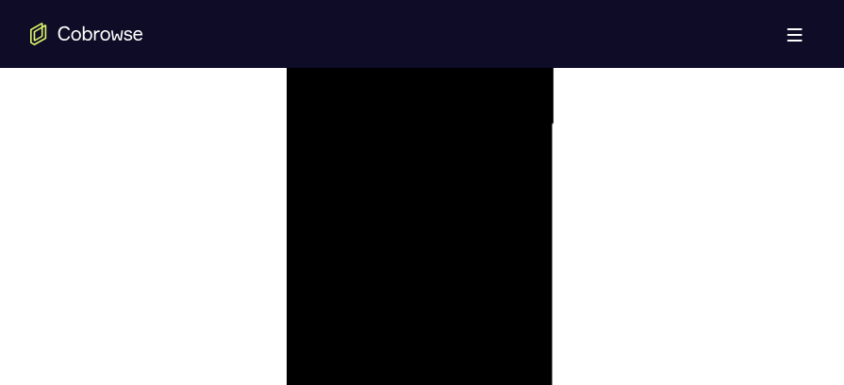
scroll to position [1230, 0]
click at [470, 339] on div at bounding box center [420, 118] width 238 height 528
click at [397, 207] on div at bounding box center [420, 216] width 238 height 528
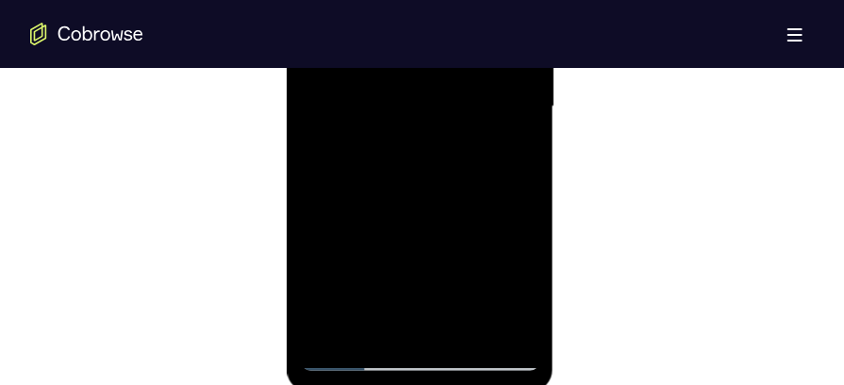
click at [355, 352] on div at bounding box center [420, 108] width 238 height 528
click at [356, 358] on div at bounding box center [420, 108] width 238 height 528
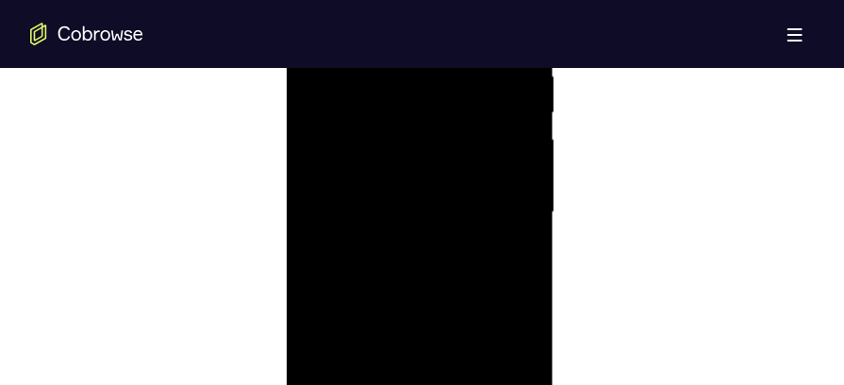
scroll to position [1111, 0]
drag, startPoint x: 456, startPoint y: 144, endPoint x: 397, endPoint y: 144, distance: 59.4
click at [397, 144] on div at bounding box center [420, 237] width 238 height 528
click at [350, 141] on div at bounding box center [420, 237] width 238 height 528
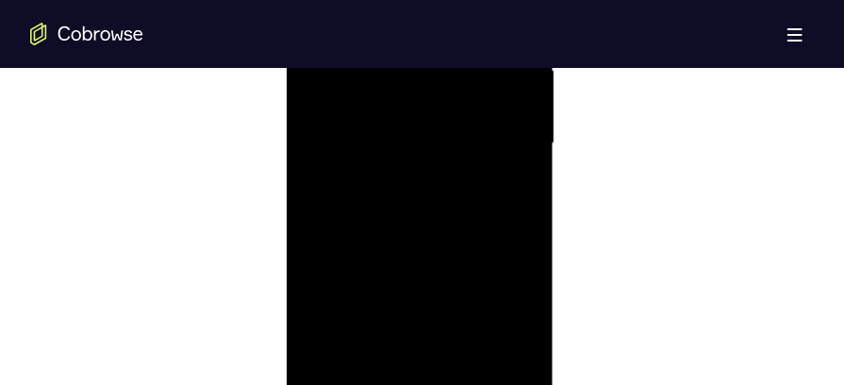
click at [323, 301] on div at bounding box center [420, 145] width 238 height 528
click at [372, 297] on div at bounding box center [420, 145] width 238 height 528
click at [368, 202] on div at bounding box center [420, 253] width 238 height 528
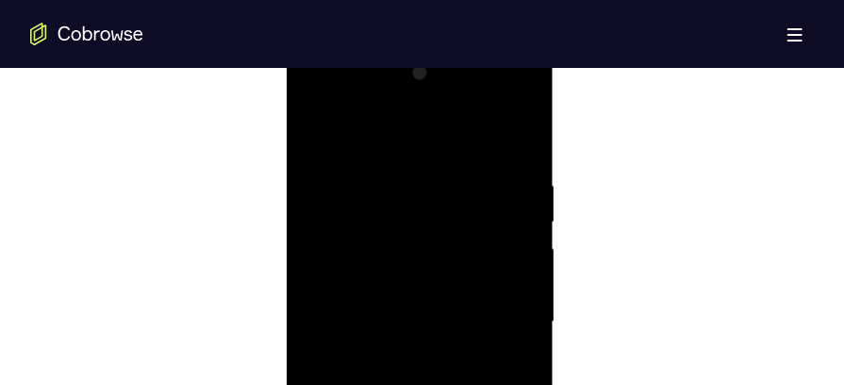
click at [315, 127] on div at bounding box center [420, 322] width 238 height 528
click at [521, 127] on div at bounding box center [420, 322] width 238 height 528
click at [358, 182] on div at bounding box center [420, 322] width 238 height 528
click at [511, 357] on div at bounding box center [420, 322] width 238 height 528
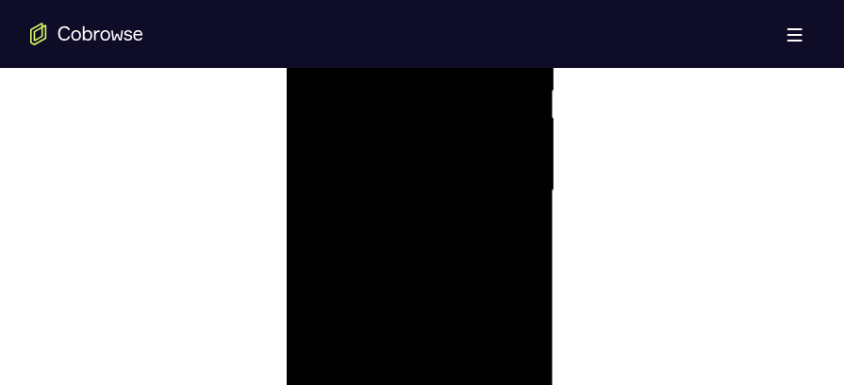
drag, startPoint x: 404, startPoint y: 317, endPoint x: 407, endPoint y: 200, distance: 117.0
click at [407, 200] on div at bounding box center [420, 192] width 238 height 528
drag, startPoint x: 400, startPoint y: 293, endPoint x: 400, endPoint y: 273, distance: 19.8
click at [400, 273] on div at bounding box center [420, 192] width 238 height 528
click at [368, 288] on div at bounding box center [420, 192] width 238 height 528
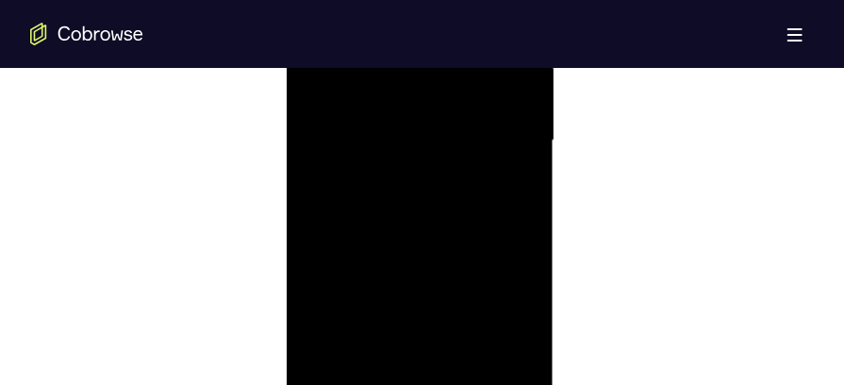
scroll to position [1245, 0]
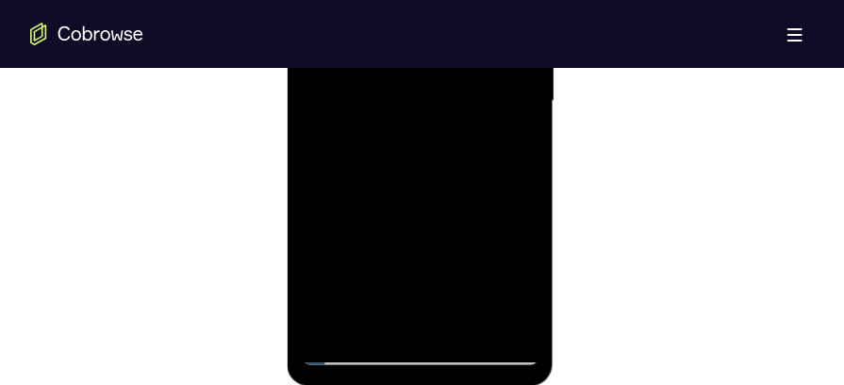
click at [464, 322] on div at bounding box center [420, 103] width 238 height 528
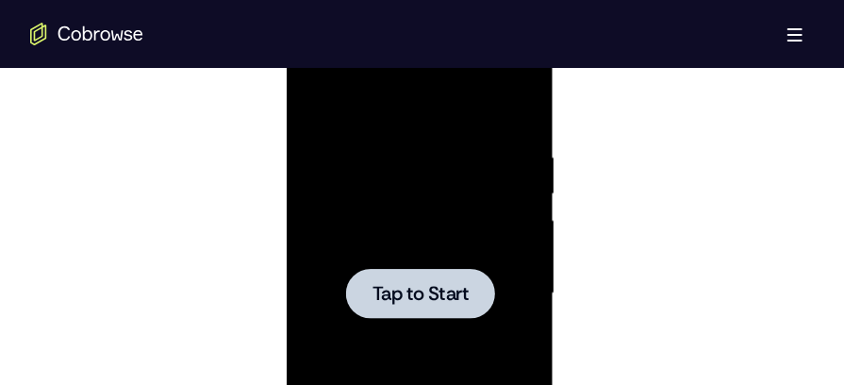
scroll to position [1011, 0]
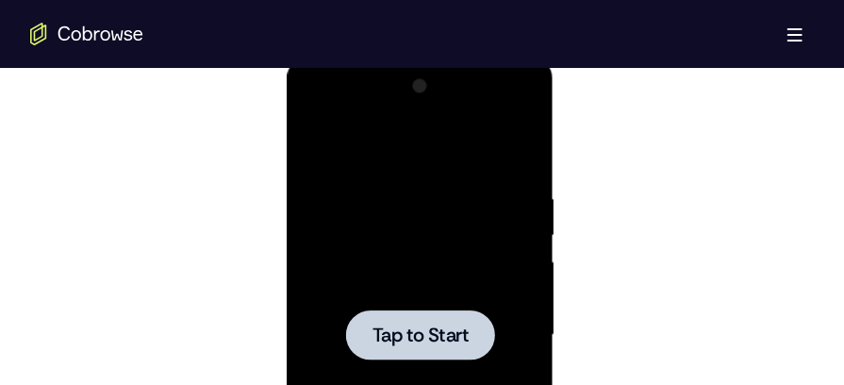
click at [407, 173] on div at bounding box center [420, 335] width 238 height 528
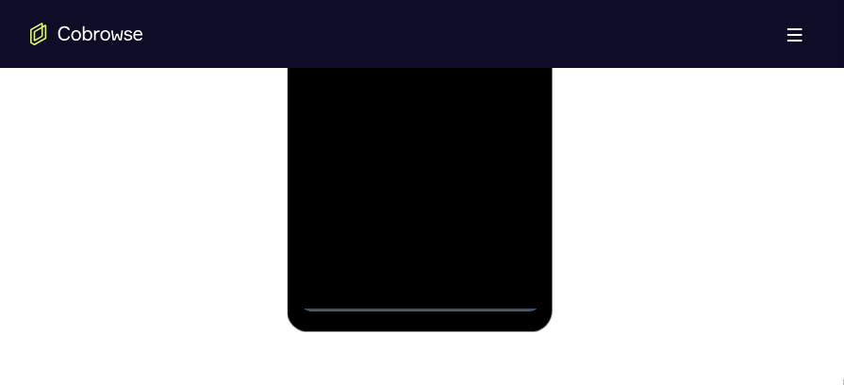
scroll to position [1311, 0]
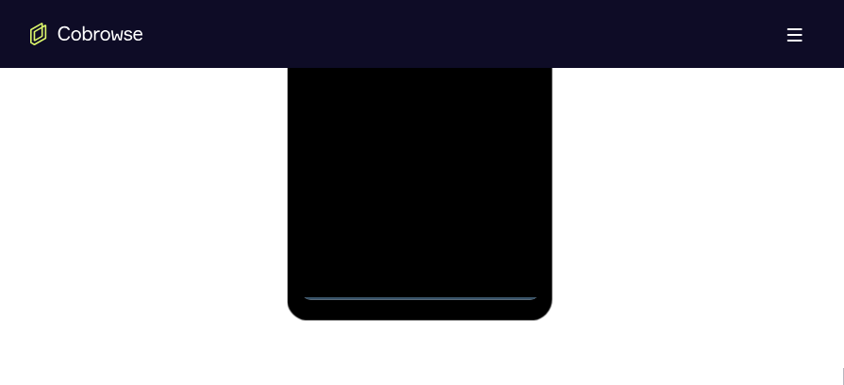
click at [419, 291] on div at bounding box center [420, 37] width 238 height 528
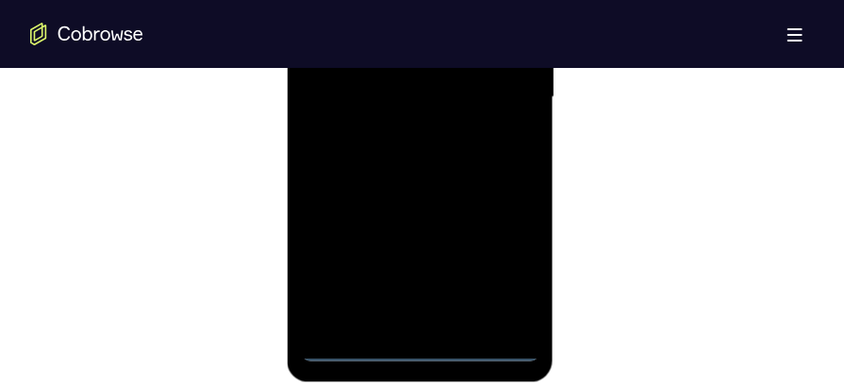
click at [498, 271] on div at bounding box center [420, 99] width 238 height 528
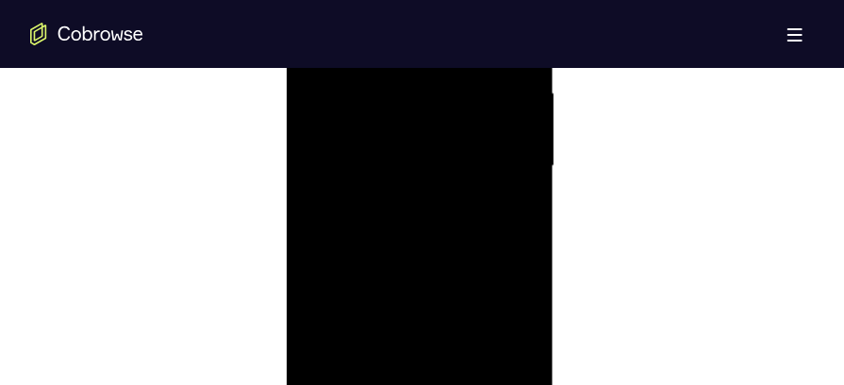
scroll to position [1155, 0]
click at [402, 142] on div at bounding box center [420, 316] width 238 height 528
click at [507, 204] on div at bounding box center [420, 201] width 238 height 528
click at [392, 236] on div at bounding box center [420, 201] width 238 height 528
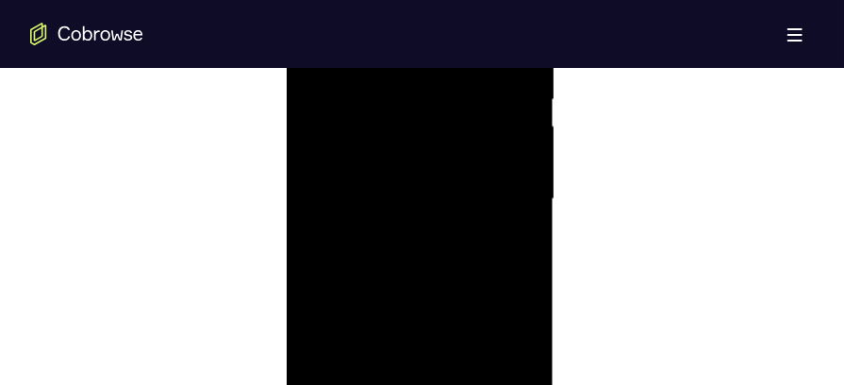
click at [428, 167] on div at bounding box center [420, 201] width 238 height 528
click at [428, 174] on div at bounding box center [420, 201] width 238 height 528
click at [422, 198] on div at bounding box center [420, 201] width 238 height 528
click at [416, 261] on div at bounding box center [420, 201] width 238 height 528
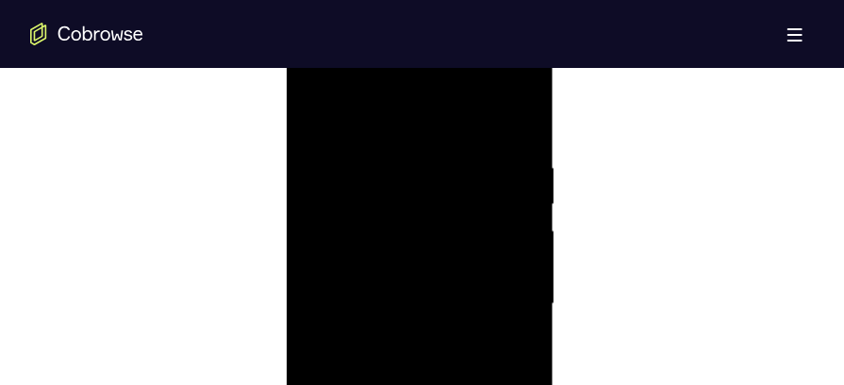
click at [520, 139] on div at bounding box center [420, 304] width 238 height 528
click at [453, 175] on div at bounding box center [420, 304] width 238 height 528
click at [512, 217] on div at bounding box center [420, 304] width 238 height 528
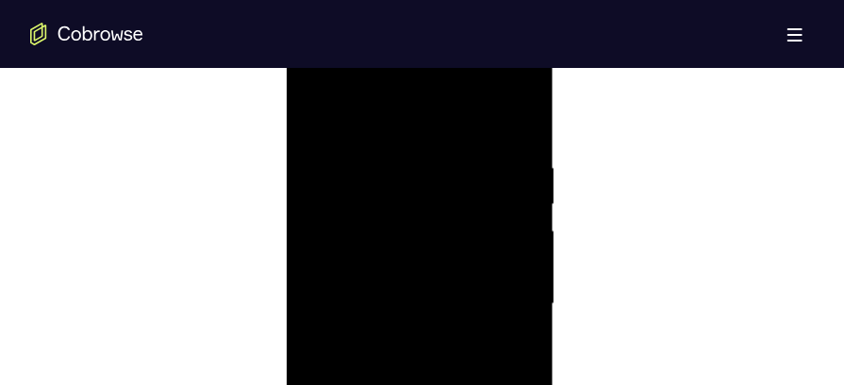
click at [323, 223] on div at bounding box center [420, 304] width 238 height 528
click at [525, 125] on div at bounding box center [420, 273] width 238 height 528
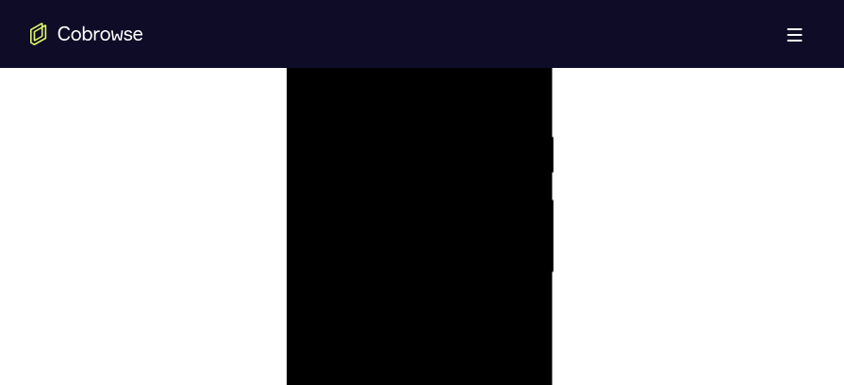
click at [520, 143] on div at bounding box center [420, 273] width 238 height 528
click at [520, 151] on div at bounding box center [420, 273] width 238 height 528
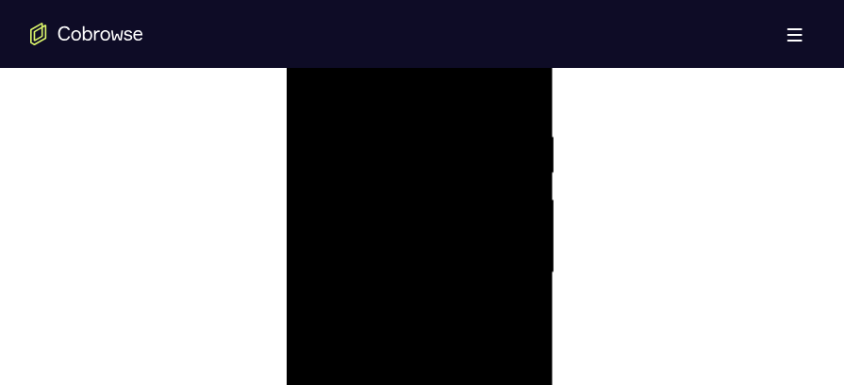
click at [514, 94] on div at bounding box center [420, 273] width 238 height 528
click at [513, 128] on div at bounding box center [420, 273] width 238 height 528
click at [514, 96] on div at bounding box center [420, 273] width 238 height 528
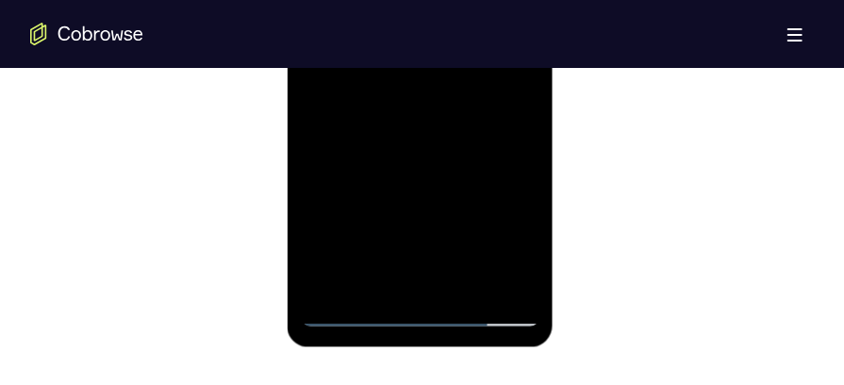
click at [470, 278] on div at bounding box center [420, 63] width 238 height 528
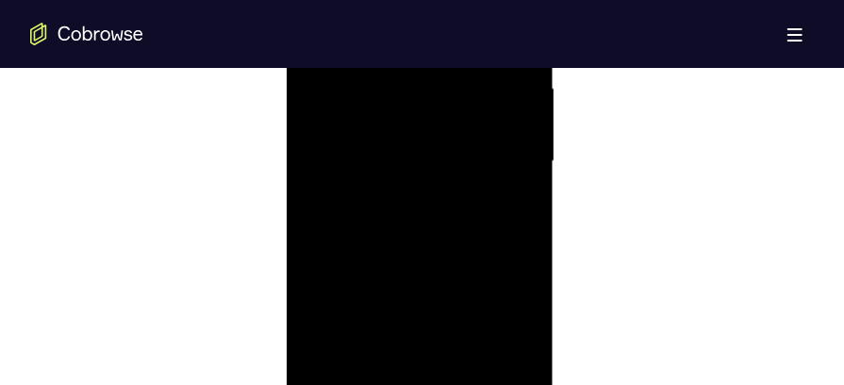
scroll to position [1173, 0]
click at [448, 274] on div at bounding box center [420, 174] width 238 height 528
click at [421, 180] on div at bounding box center [420, 174] width 238 height 528
drag, startPoint x: 443, startPoint y: 231, endPoint x: 443, endPoint y: 281, distance: 50.0
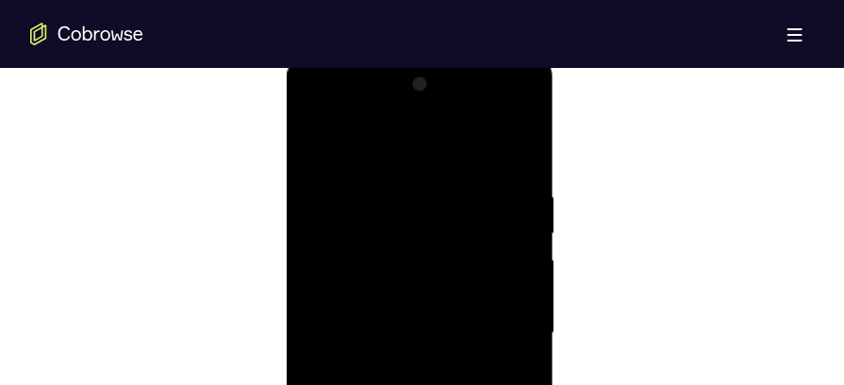
click at [443, 281] on div at bounding box center [420, 333] width 238 height 528
drag, startPoint x: 486, startPoint y: 260, endPoint x: 473, endPoint y: 141, distance: 119.5
click at [473, 141] on div at bounding box center [420, 230] width 238 height 528
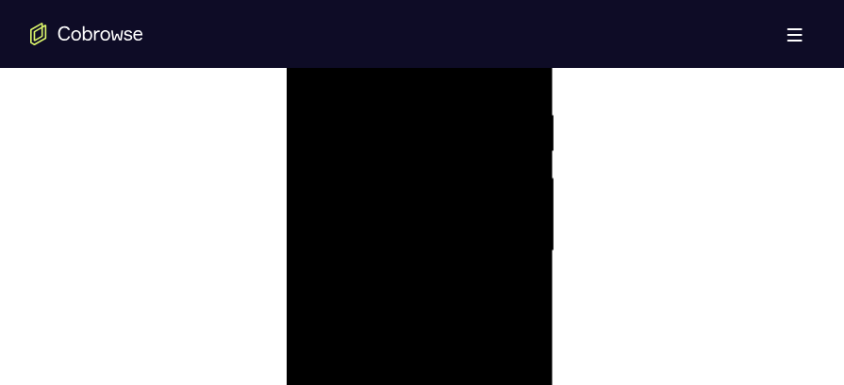
drag, startPoint x: 451, startPoint y: 200, endPoint x: 447, endPoint y: 228, distance: 28.5
click at [447, 228] on div at bounding box center [420, 253] width 238 height 528
click at [345, 90] on div at bounding box center [420, 274] width 238 height 528
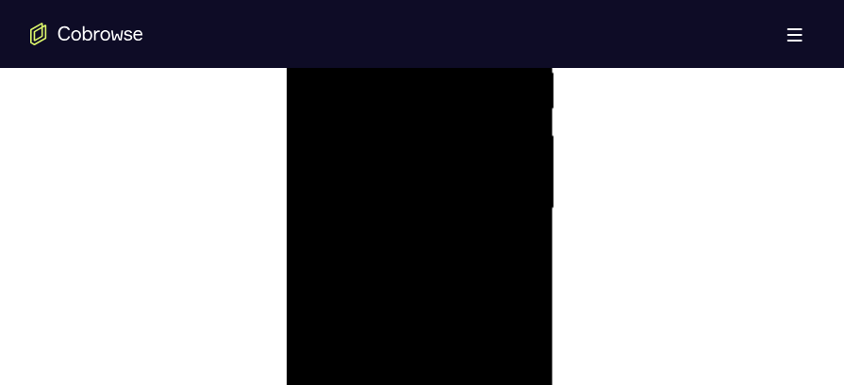
click at [338, 146] on div at bounding box center [420, 210] width 238 height 528
drag, startPoint x: 399, startPoint y: 308, endPoint x: 396, endPoint y: 191, distance: 117.0
click at [396, 191] on div at bounding box center [420, 210] width 238 height 528
click at [355, 235] on div at bounding box center [420, 210] width 238 height 528
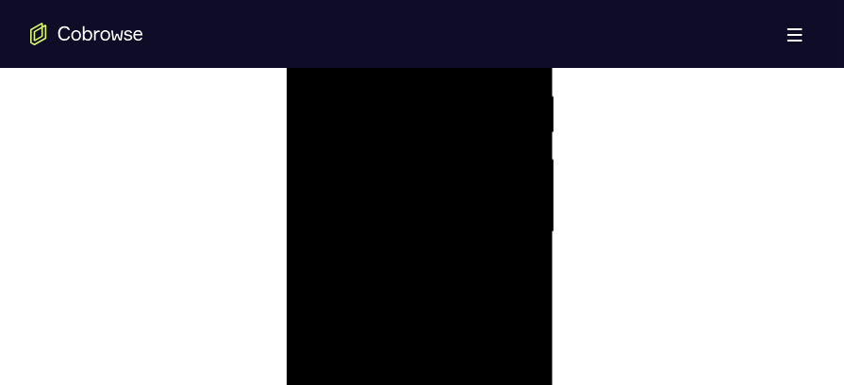
click at [528, 146] on div at bounding box center [420, 234] width 238 height 528
click at [527, 143] on div at bounding box center [420, 234] width 238 height 528
click at [321, 80] on div at bounding box center [420, 271] width 238 height 528
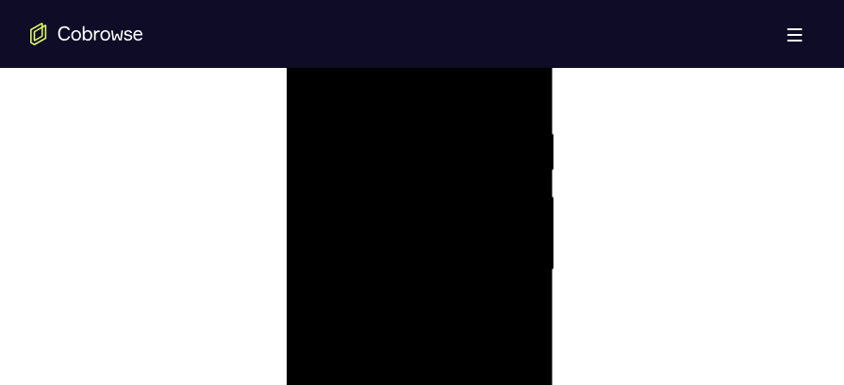
click at [443, 273] on div at bounding box center [420, 271] width 238 height 528
click at [530, 142] on div at bounding box center [420, 271] width 238 height 528
click at [526, 141] on div at bounding box center [420, 271] width 238 height 528
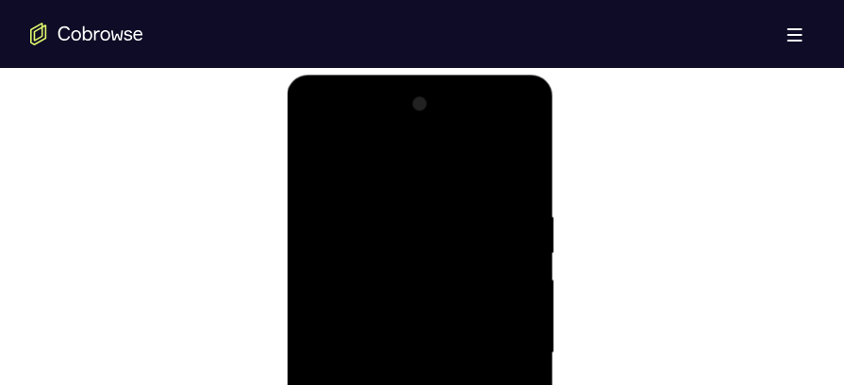
scroll to position [985, 0]
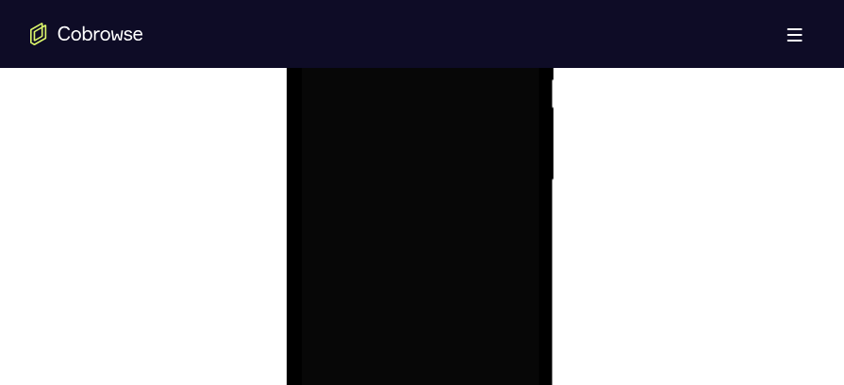
click at [430, 199] on div at bounding box center [420, 182] width 238 height 528
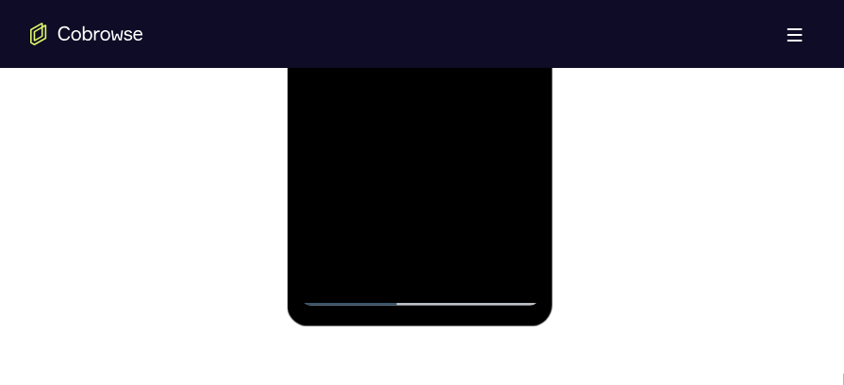
click at [472, 265] on div at bounding box center [420, 42] width 238 height 528
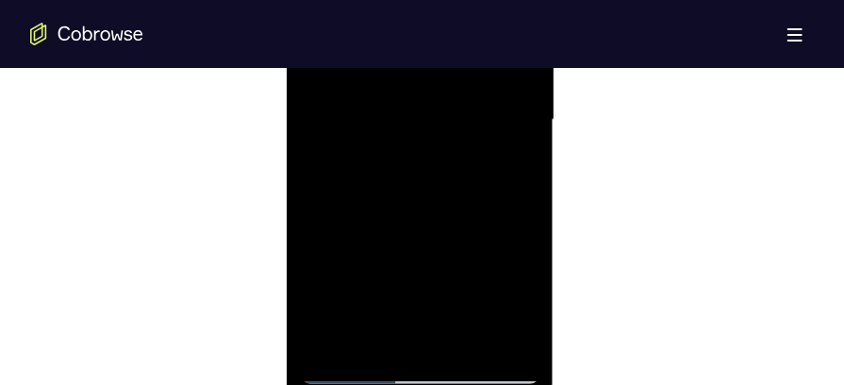
scroll to position [1241, 0]
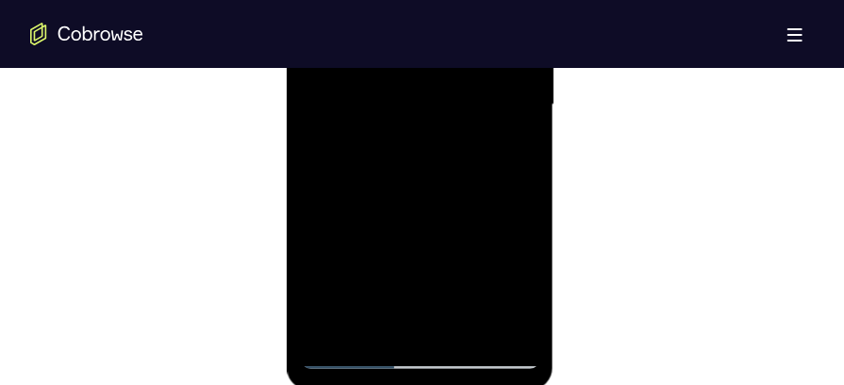
drag, startPoint x: 472, startPoint y: 329, endPoint x: 468, endPoint y: 118, distance: 211.3
click at [468, 118] on div at bounding box center [420, 107] width 238 height 528
drag, startPoint x: 441, startPoint y: 193, endPoint x: 443, endPoint y: 104, distance: 89.6
click at [443, 104] on div at bounding box center [420, 107] width 238 height 528
drag, startPoint x: 417, startPoint y: 243, endPoint x: 419, endPoint y: 176, distance: 67.0
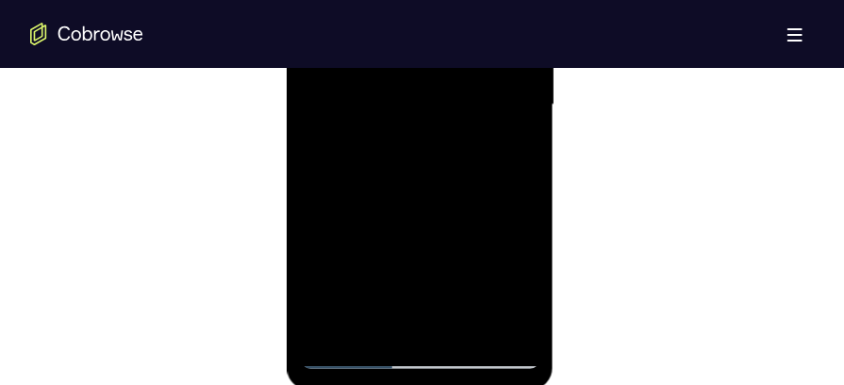
click at [419, 176] on div at bounding box center [420, 107] width 238 height 528
click at [397, 142] on div at bounding box center [420, 107] width 238 height 528
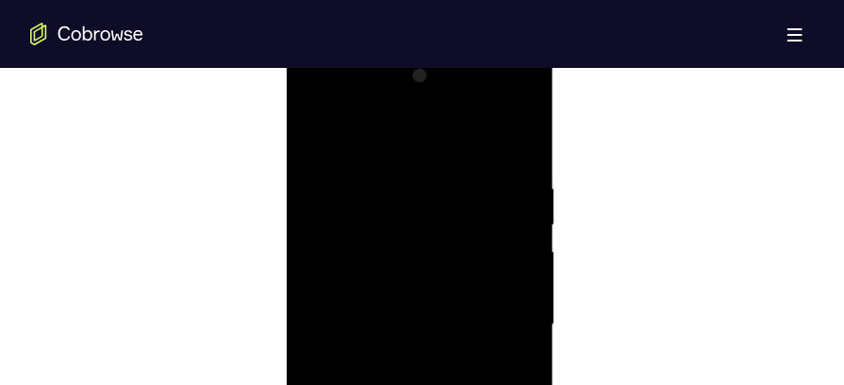
scroll to position [1014, 0]
click at [345, 147] on div at bounding box center [420, 332] width 238 height 528
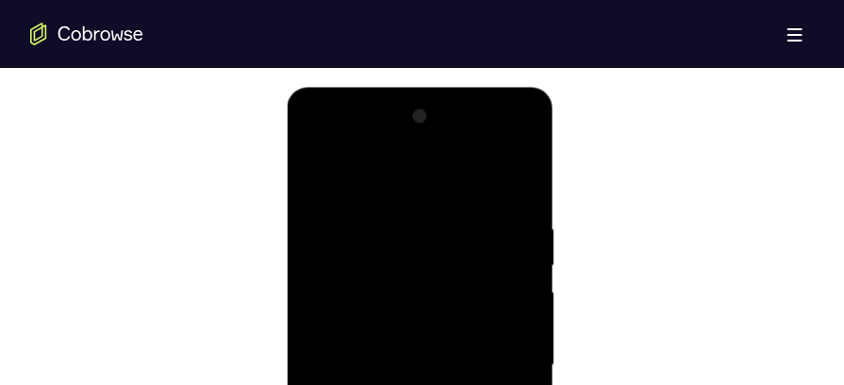
scroll to position [979, 0]
drag, startPoint x: 336, startPoint y: 236, endPoint x: 338, endPoint y: 293, distance: 57.6
click at [338, 293] on div at bounding box center [420, 367] width 238 height 528
click at [315, 174] on div at bounding box center [420, 367] width 238 height 528
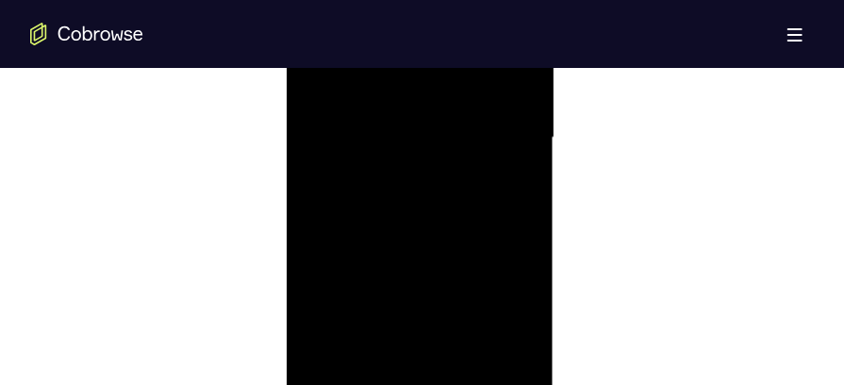
scroll to position [1270, 0]
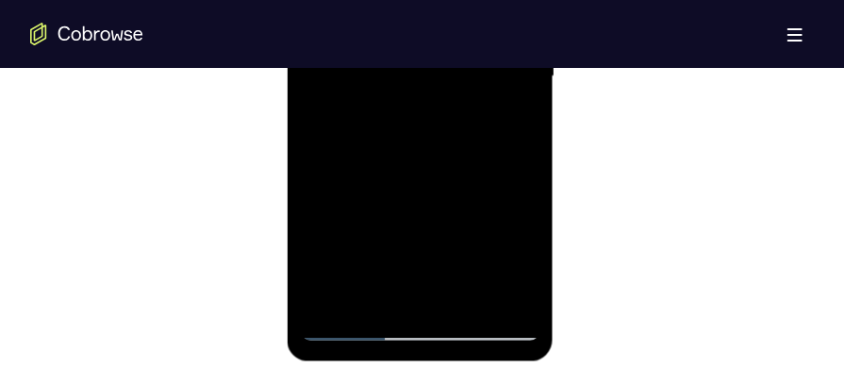
click at [343, 327] on div at bounding box center [420, 77] width 238 height 528
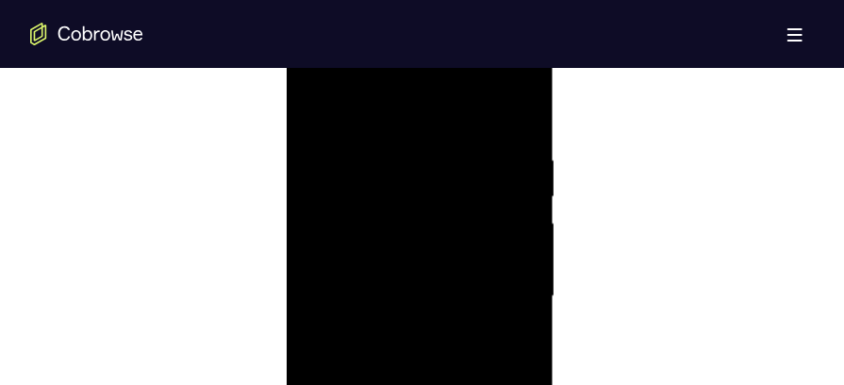
scroll to position [1037, 0]
click at [326, 114] on div at bounding box center [420, 308] width 238 height 528
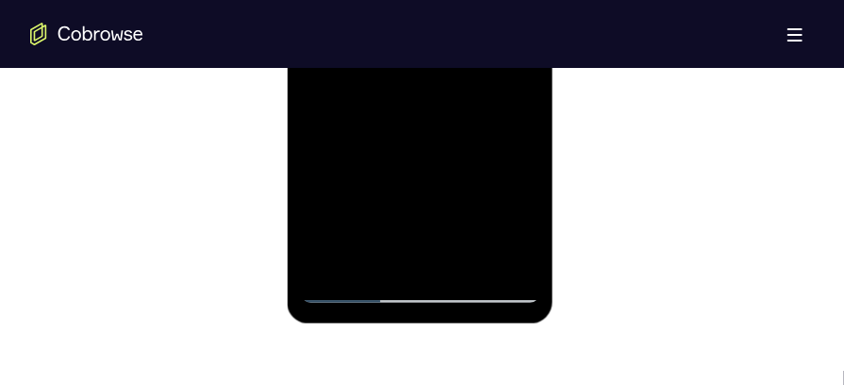
scroll to position [1311, 0]
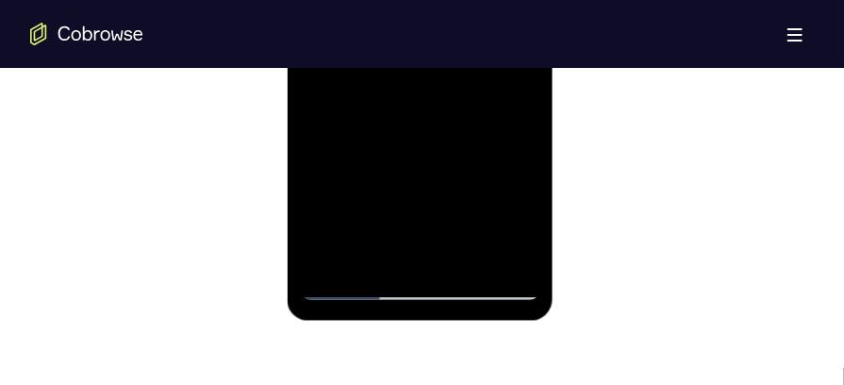
click at [332, 248] on div at bounding box center [420, 37] width 238 height 528
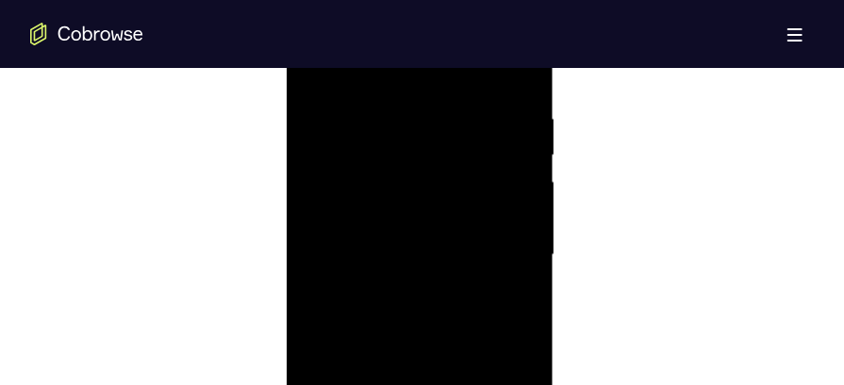
scroll to position [1090, 0]
click at [400, 123] on div at bounding box center [420, 257] width 238 height 528
click at [522, 144] on div at bounding box center [420, 337] width 238 height 528
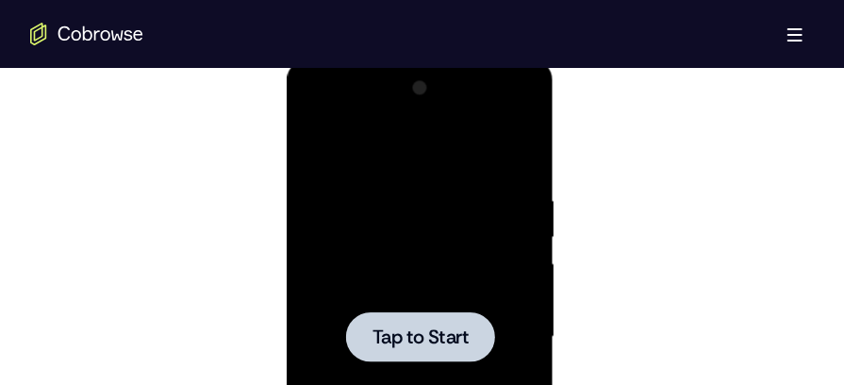
click at [459, 252] on div at bounding box center [420, 337] width 238 height 528
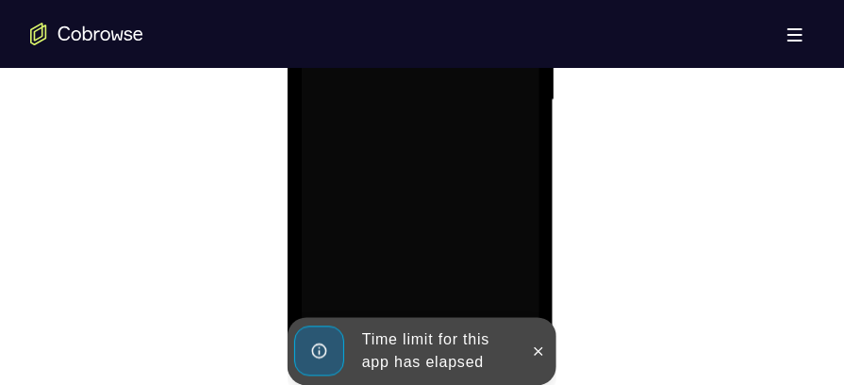
scroll to position [1250, 0]
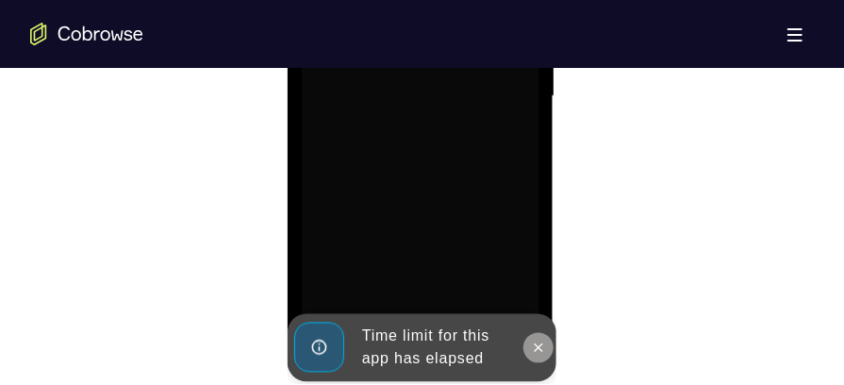
click at [538, 345] on icon at bounding box center [537, 348] width 15 height 15
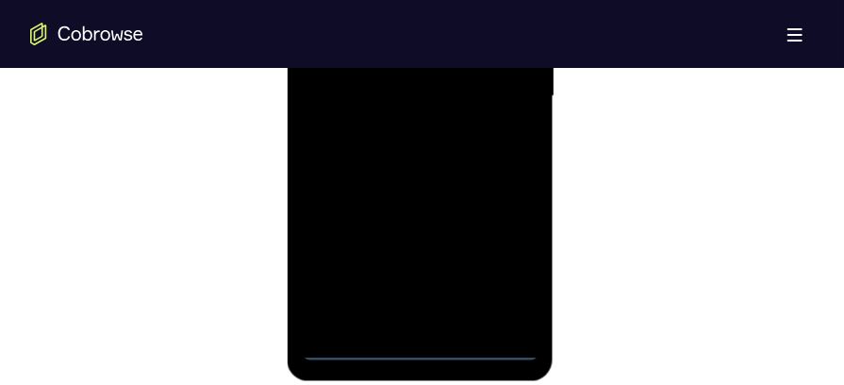
click at [426, 351] on div at bounding box center [420, 98] width 238 height 528
click at [504, 272] on div at bounding box center [420, 98] width 238 height 528
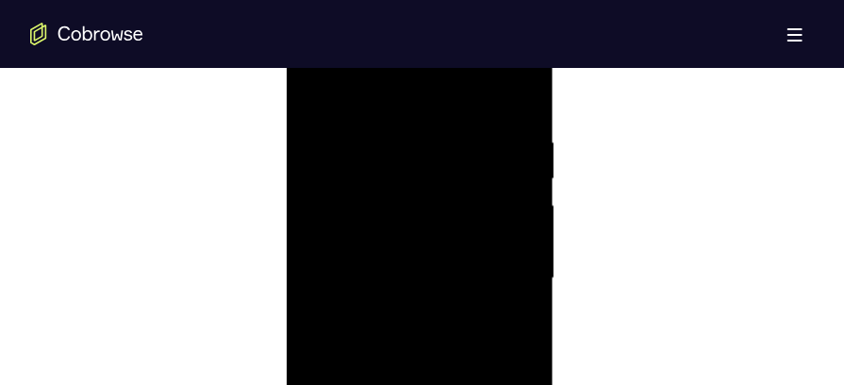
scroll to position [1062, 0]
click at [377, 104] on div at bounding box center [420, 285] width 238 height 528
click at [507, 284] on div at bounding box center [420, 285] width 238 height 528
click at [388, 322] on div at bounding box center [420, 285] width 238 height 528
click at [409, 270] on div at bounding box center [420, 285] width 238 height 528
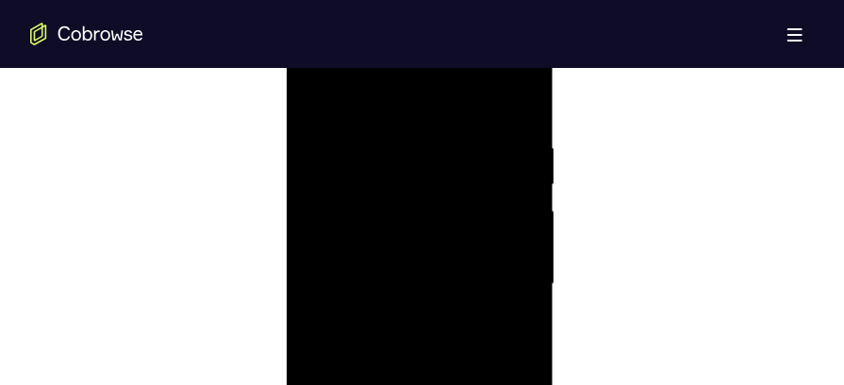
click at [397, 249] on div at bounding box center [420, 285] width 238 height 528
click at [391, 279] on div at bounding box center [420, 285] width 238 height 528
click at [394, 341] on div at bounding box center [420, 285] width 238 height 528
click at [517, 122] on div at bounding box center [420, 285] width 238 height 528
click at [524, 92] on div at bounding box center [420, 285] width 238 height 528
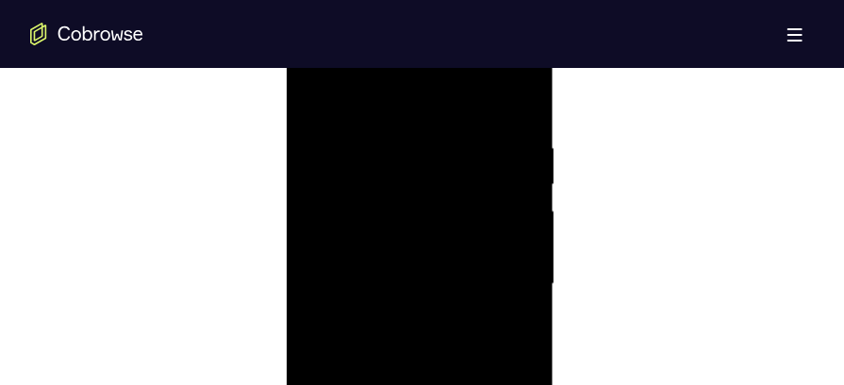
click at [315, 93] on div at bounding box center [420, 285] width 238 height 528
click at [522, 287] on div at bounding box center [420, 285] width 238 height 528
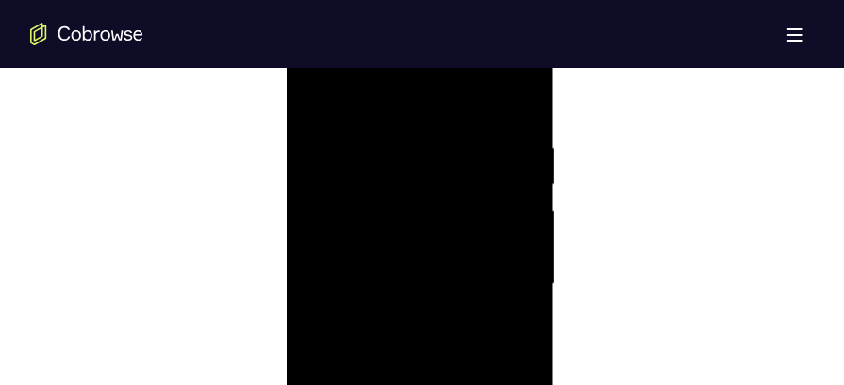
click at [522, 287] on div at bounding box center [420, 285] width 238 height 528
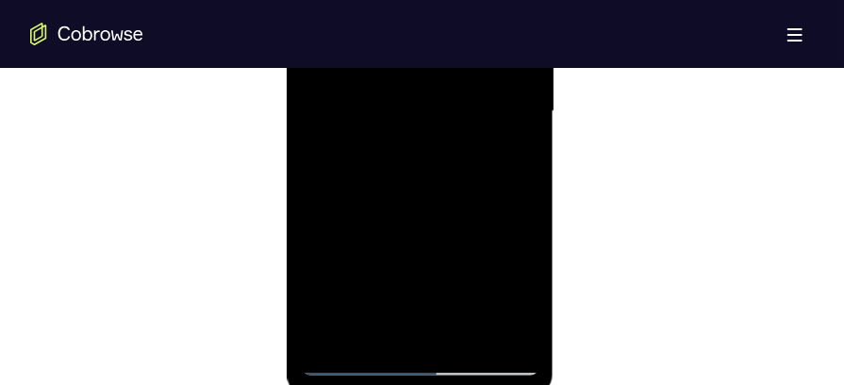
scroll to position [1288, 0]
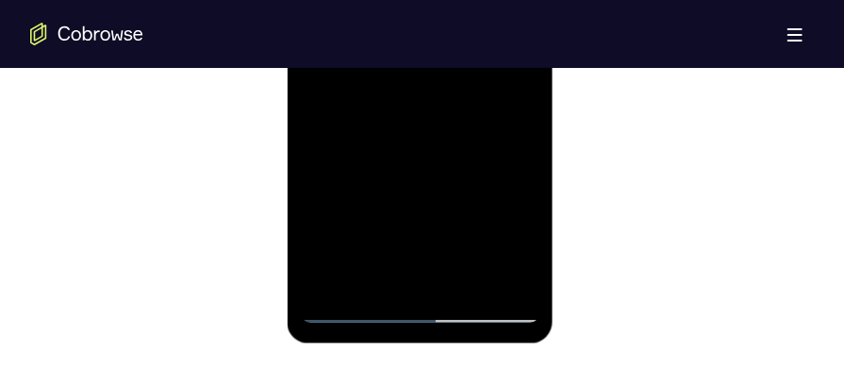
click at [469, 273] on div at bounding box center [420, 59] width 238 height 528
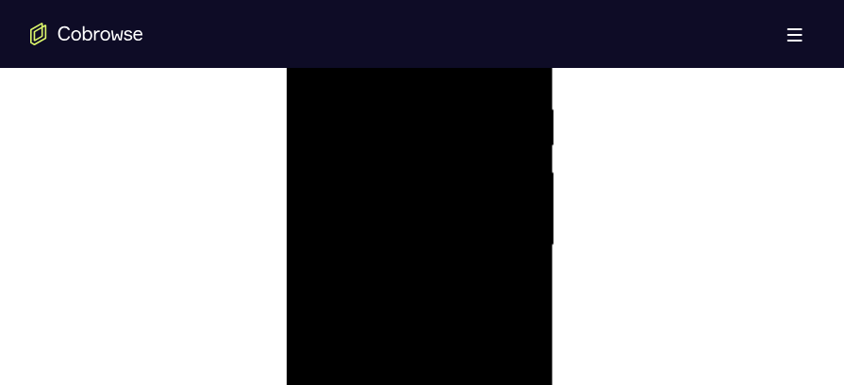
scroll to position [1096, 0]
click at [432, 346] on div at bounding box center [420, 252] width 238 height 528
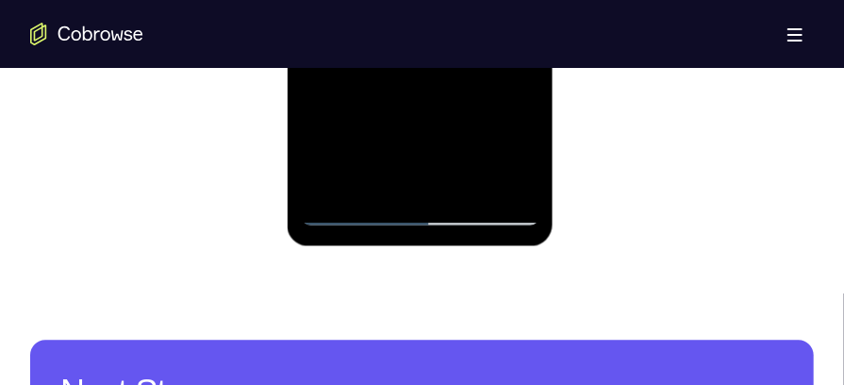
scroll to position [1390, 0]
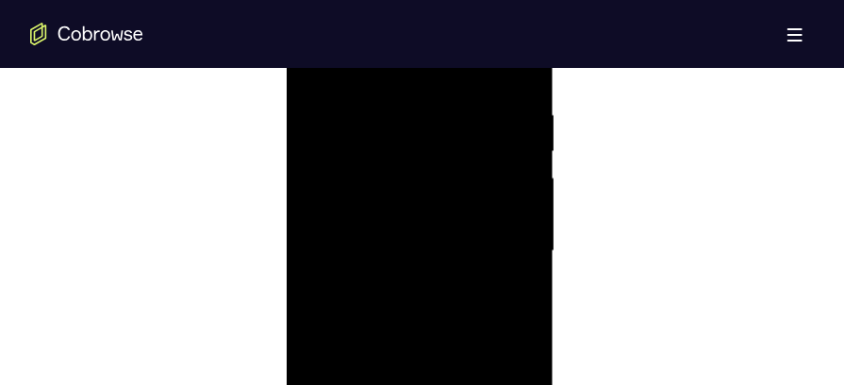
scroll to position [1053, 0]
click at [470, 152] on div at bounding box center [420, 293] width 238 height 528
click at [519, 149] on div at bounding box center [420, 293] width 238 height 528
click at [513, 101] on div at bounding box center [420, 280] width 238 height 528
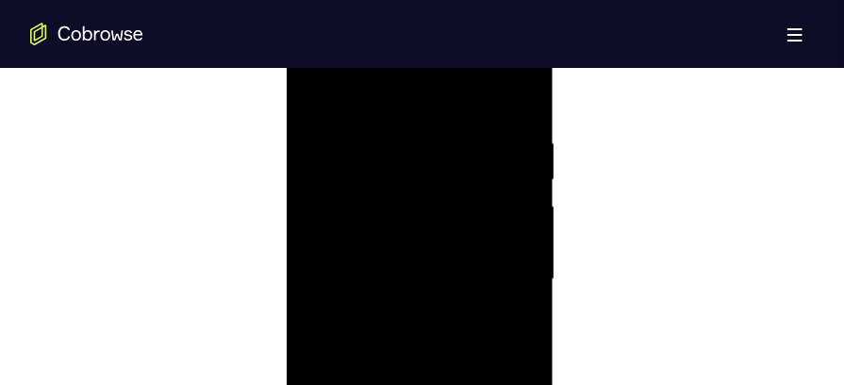
click at [389, 131] on div at bounding box center [420, 280] width 238 height 528
click at [519, 105] on div at bounding box center [420, 280] width 238 height 528
